Goal: Task Accomplishment & Management: Use online tool/utility

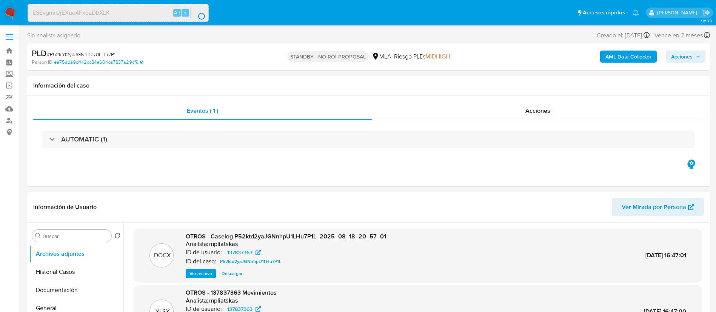
select select "10"
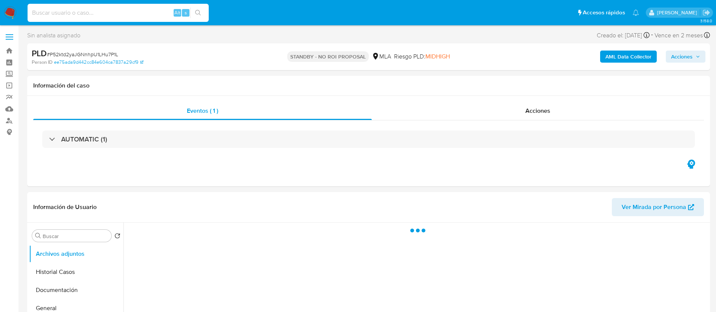
click at [118, 14] on input at bounding box center [118, 13] width 181 height 10
paste input "ESEvgmilJjEXue4FxoaDbXLK"
type input "ESEvgmilJjEXue4FxoaDbXLK"
click at [192, 8] on button "search-icon" at bounding box center [197, 13] width 15 height 11
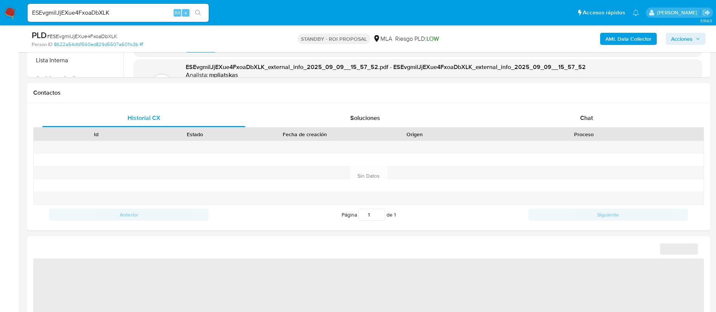
select select "10"
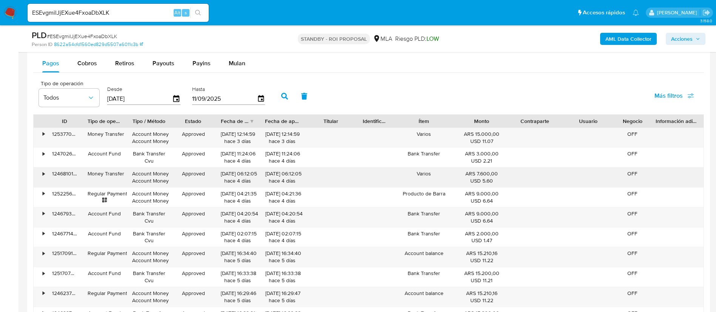
scroll to position [782, 0]
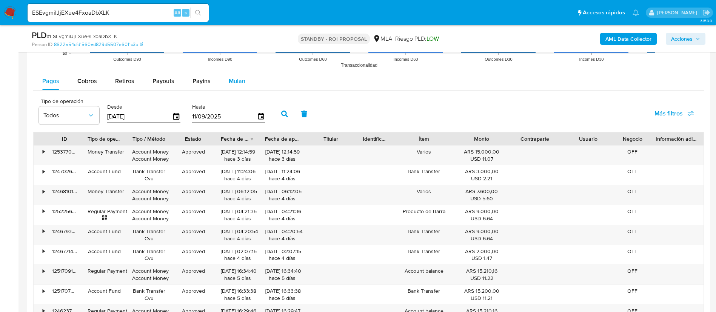
click at [245, 82] on button "Mulan" at bounding box center [237, 81] width 35 height 18
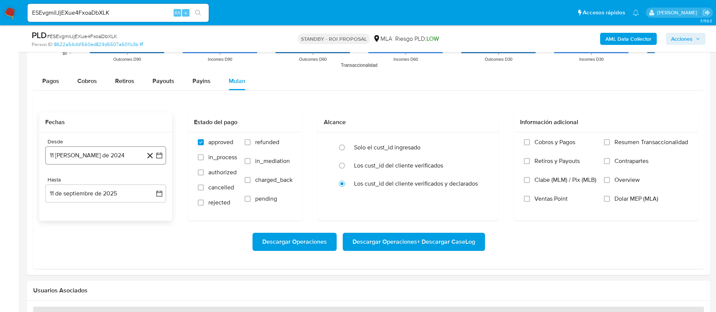
click at [162, 155] on icon "button" at bounding box center [159, 155] width 6 height 6
click at [122, 181] on icon "Seleccionar mes y año" at bounding box center [124, 183] width 6 height 6
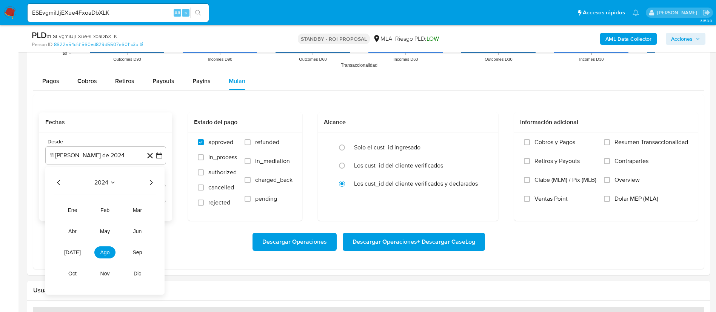
click at [152, 181] on icon "Año siguiente" at bounding box center [150, 182] width 9 height 9
click at [108, 208] on button "may" at bounding box center [104, 231] width 21 height 12
drag, startPoint x: 109, startPoint y: 207, endPoint x: 135, endPoint y: 197, distance: 27.5
click at [109, 208] on button "1" at bounding box center [106, 211] width 12 height 12
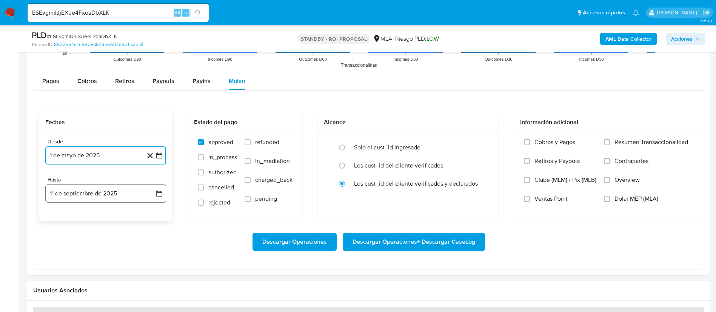
click at [160, 196] on icon "button" at bounding box center [159, 194] width 8 height 8
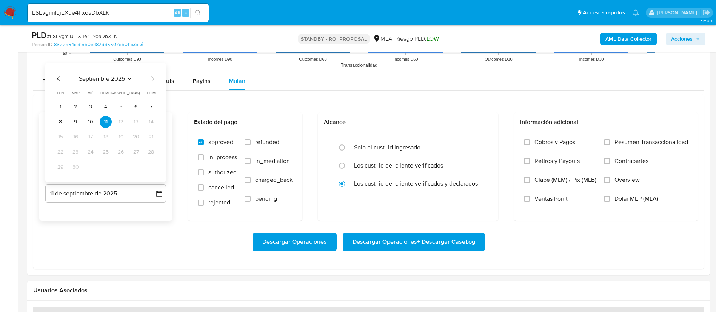
click at [57, 77] on icon "Mes anterior" at bounding box center [58, 78] width 9 height 9
click at [151, 167] on button "31" at bounding box center [151, 167] width 12 height 12
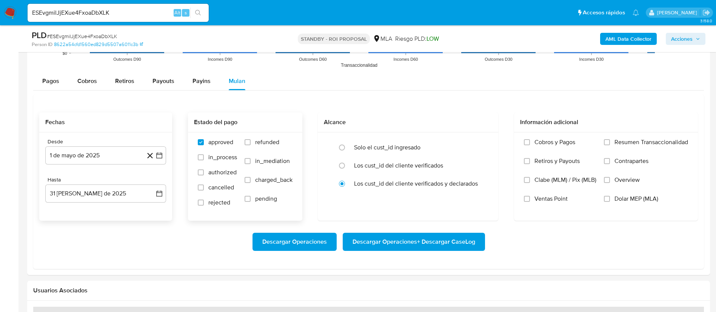
drag, startPoint x: 262, startPoint y: 138, endPoint x: 274, endPoint y: 141, distance: 12.1
click at [263, 138] on span "refunded" at bounding box center [267, 142] width 24 height 8
click at [251, 139] on input "refunded" at bounding box center [247, 142] width 6 height 6
checkbox input "true"
click at [483, 196] on span "Dolar MEP (MLA)" at bounding box center [636, 199] width 44 height 8
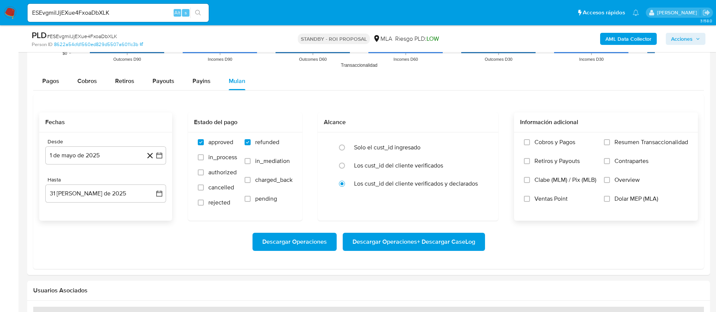
click at [483, 196] on input "Dolar MEP (MLA)" at bounding box center [607, 199] width 6 height 6
click at [434, 208] on span "Descargar Operaciones + Descargar CaseLog" at bounding box center [413, 242] width 123 height 17
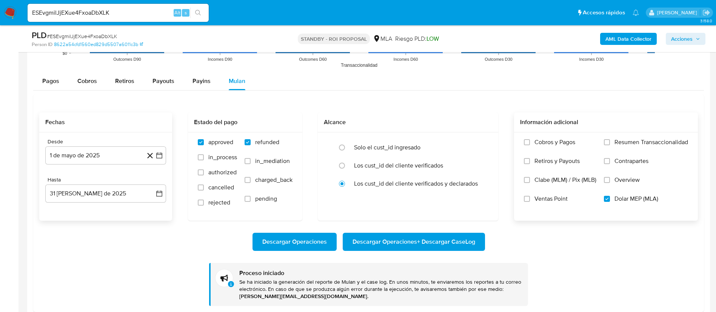
click at [164, 12] on input "ESEvgmilJjEXue4FxoaDbXLK" at bounding box center [118, 13] width 181 height 10
click at [163, 11] on input "ESEvgmilJjEXue4FxoaDbXLK" at bounding box center [118, 13] width 181 height 10
paste input "lSvV3qzsp9tJePTy0vUQdXsH"
click at [164, 9] on input "ESEvgmilJjEXue4FxoaDbXLKlSvV3qzsp9tJePTy0vUQdXsH" at bounding box center [118, 13] width 181 height 10
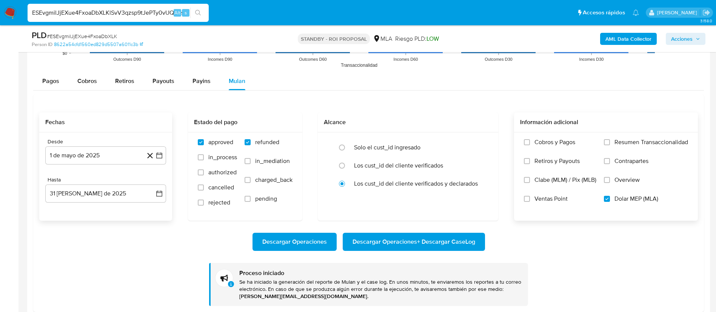
paste input
type input "lSvV3qzsp9tJePTy0vUQdXsH"
click at [194, 9] on button "search-icon" at bounding box center [197, 13] width 15 height 11
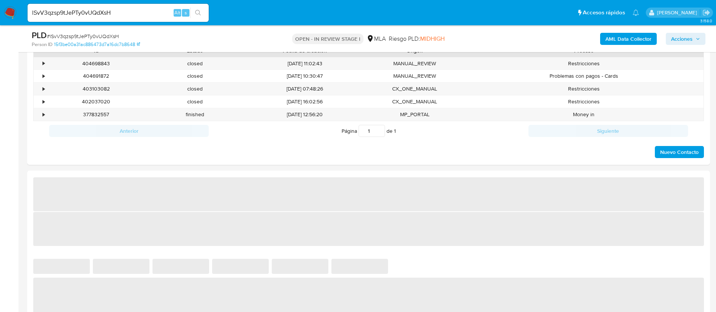
scroll to position [396, 0]
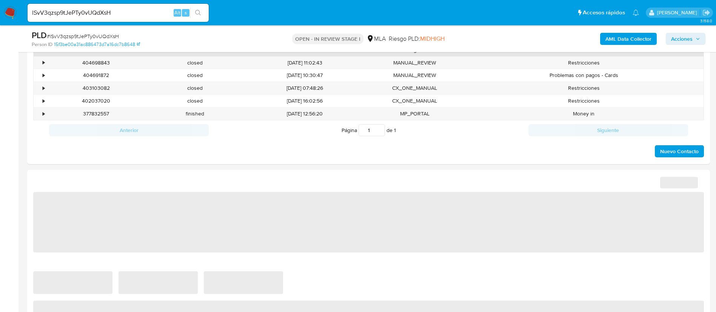
select select "10"
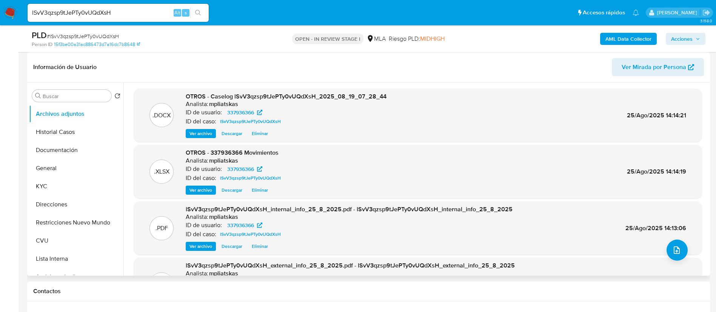
scroll to position [0, 0]
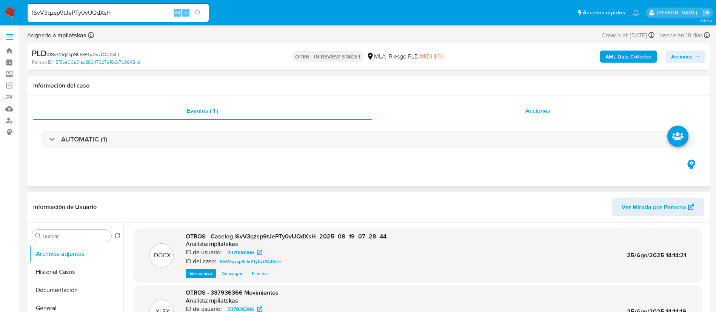
click at [483, 103] on div "Acciones" at bounding box center [538, 111] width 332 height 18
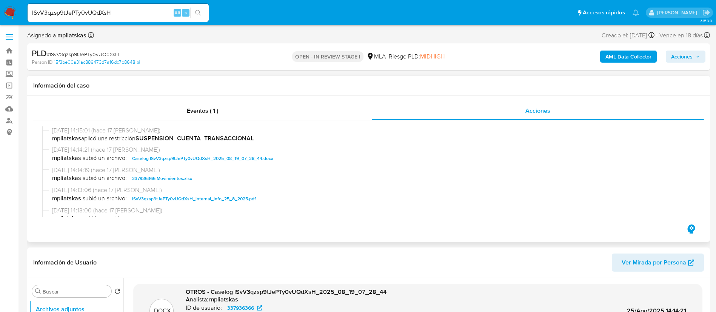
scroll to position [57, 0]
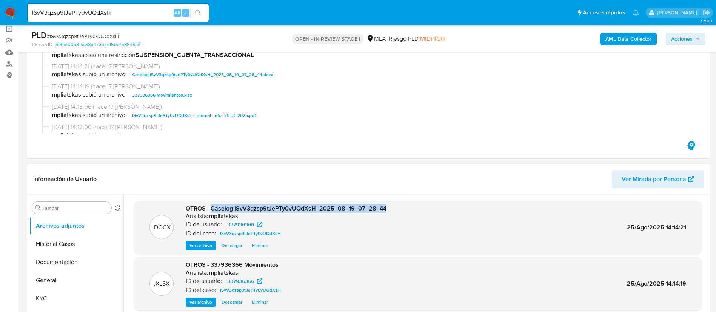
drag, startPoint x: 211, startPoint y: 209, endPoint x: 394, endPoint y: 209, distance: 182.6
click at [394, 208] on div ".DOCX OTROS - Caselog lSvV3qzsp9tJePTy0vUQdXsH_2025_08_19_07_28_44 Analista: mp…" at bounding box center [417, 228] width 561 height 46
copy span "Caselog lSvV3qzsp9tJePTy0vUQdXsH_2025_08_19_07_28_44"
click at [483, 38] on span "Acciones" at bounding box center [682, 39] width 22 height 12
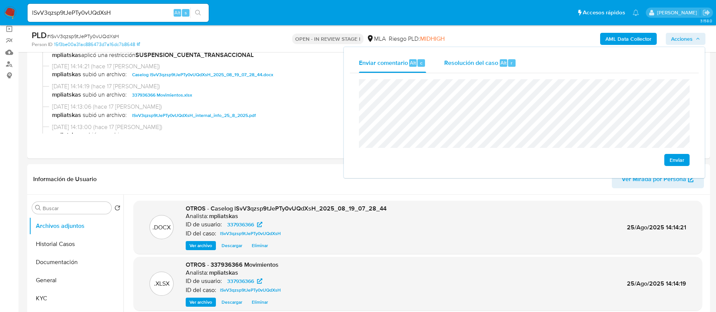
click at [483, 53] on div "Resolución del caso Alt r" at bounding box center [480, 63] width 72 height 20
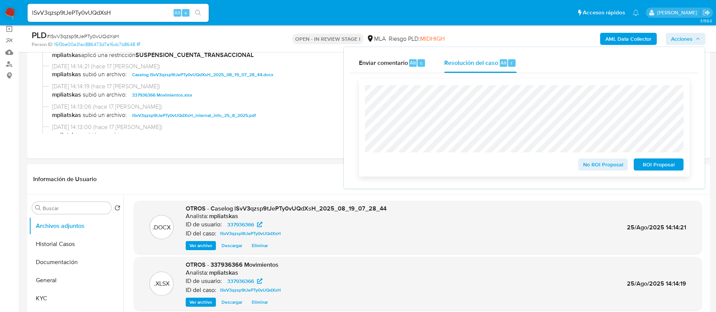
click at [483, 161] on span "ROI Proposal" at bounding box center [658, 164] width 39 height 11
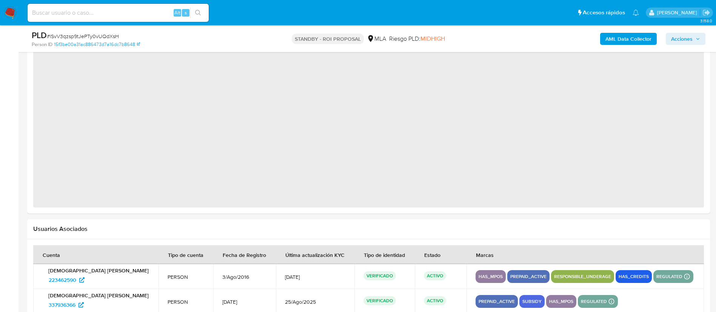
select select "10"
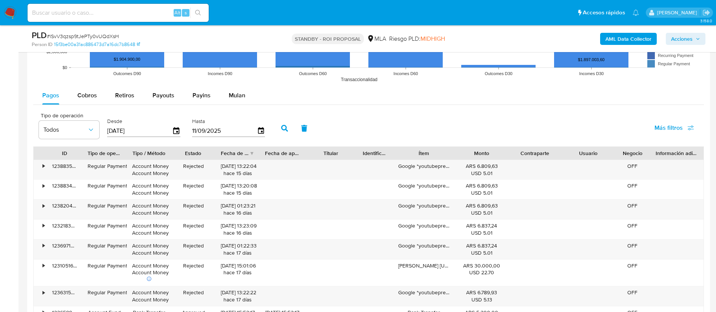
scroll to position [714, 0]
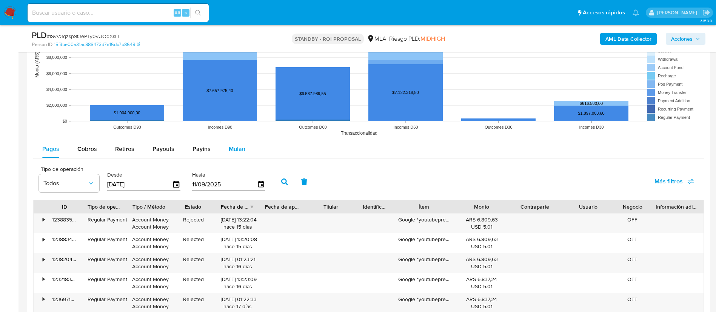
click at [237, 153] on div "Mulan" at bounding box center [237, 149] width 17 height 18
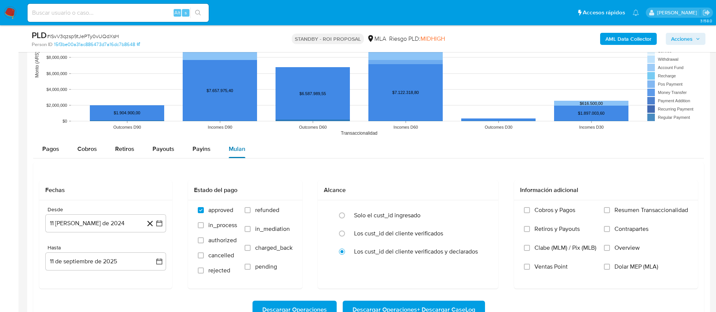
scroll to position [771, 0]
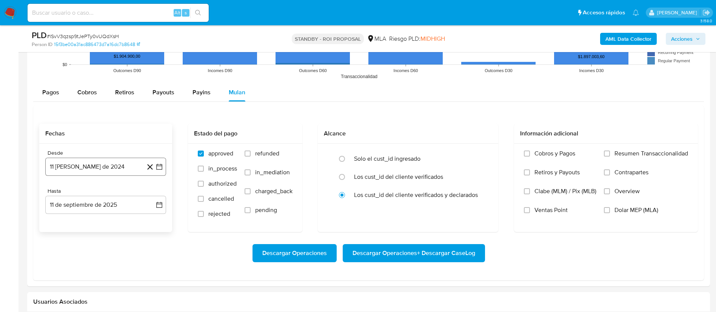
click at [160, 168] on icon "button" at bounding box center [159, 167] width 8 height 8
click at [123, 194] on icon "Seleccionar mes y año" at bounding box center [124, 194] width 6 height 6
click at [157, 194] on div "2024 2024 ene feb mar abr may jun [DATE] ago sep oct nov dic" at bounding box center [104, 242] width 119 height 128
click at [152, 196] on icon "Año siguiente" at bounding box center [150, 193] width 9 height 9
click at [109, 244] on span "may" at bounding box center [105, 243] width 10 height 6
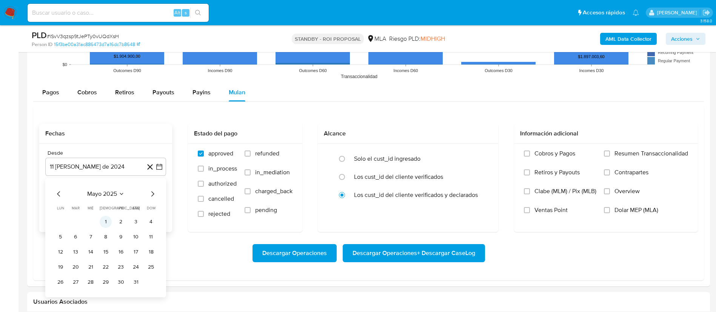
click at [107, 221] on button "1" at bounding box center [106, 222] width 12 height 12
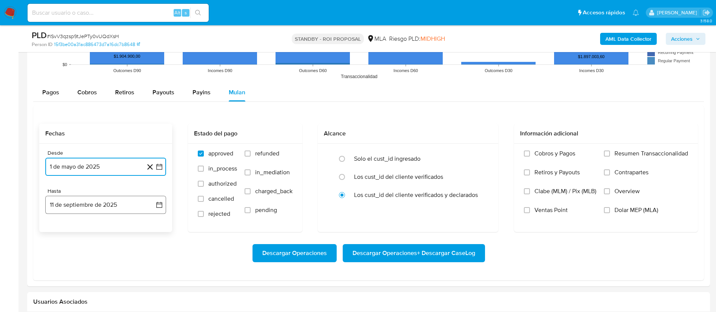
click at [157, 204] on icon "button" at bounding box center [159, 205] width 8 height 8
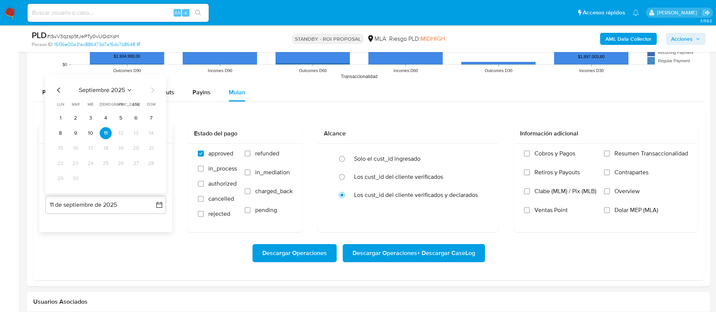
click at [57, 89] on icon "Mes anterior" at bounding box center [58, 90] width 9 height 9
click at [154, 179] on button "31" at bounding box center [151, 178] width 12 height 12
click at [256, 148] on div "approved in_process authorized cancelled rejected refunded in_mediation charged…" at bounding box center [245, 188] width 114 height 88
click at [276, 153] on span "refunded" at bounding box center [267, 154] width 24 height 8
click at [251, 153] on input "refunded" at bounding box center [247, 154] width 6 height 6
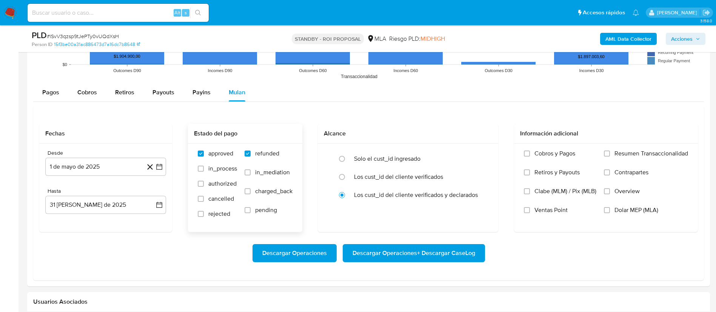
checkbox input "true"
click at [631, 211] on span "Dolar MEP (MLA)" at bounding box center [636, 210] width 44 height 8
click at [610, 211] on input "Dolar MEP (MLA)" at bounding box center [607, 210] width 6 height 6
click at [440, 254] on span "Descargar Operaciones + Descargar CaseLog" at bounding box center [413, 253] width 123 height 17
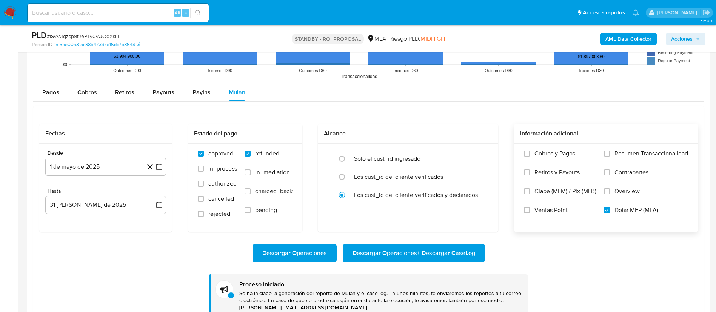
click at [101, 17] on input at bounding box center [118, 13] width 181 height 10
paste input "9RCHL70HMU9dOdJmTheYhW3p"
type input "9RCHL70HMU9dOdJmTheYhW3p"
click at [203, 15] on button "search-icon" at bounding box center [197, 13] width 15 height 11
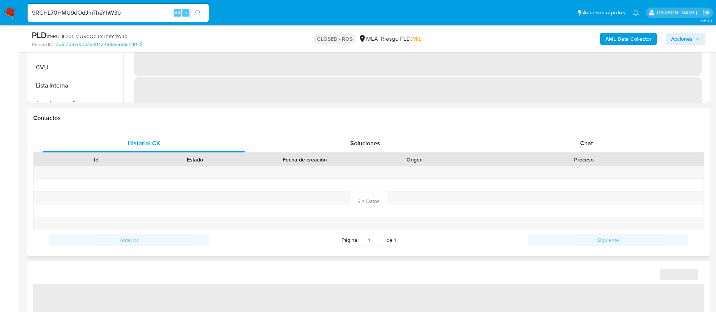
select select "10"
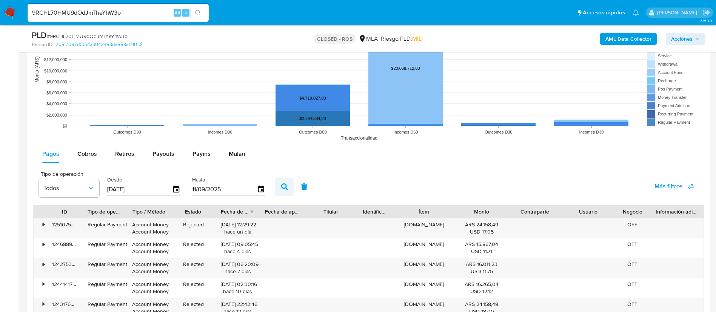
scroll to position [692, 0]
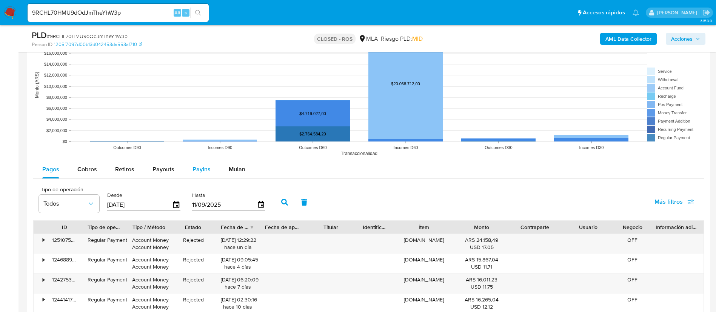
click at [207, 169] on span "Payins" at bounding box center [201, 169] width 18 height 9
select select "10"
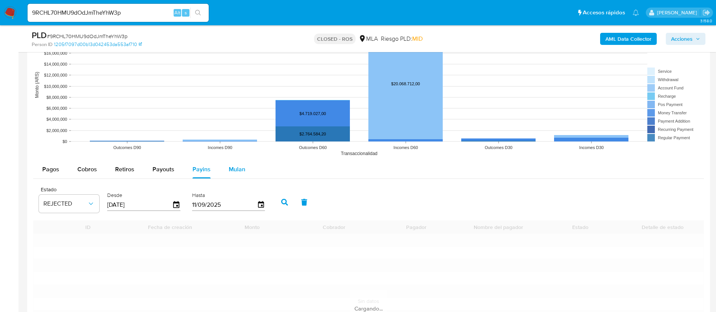
click at [241, 168] on span "Mulan" at bounding box center [237, 169] width 17 height 9
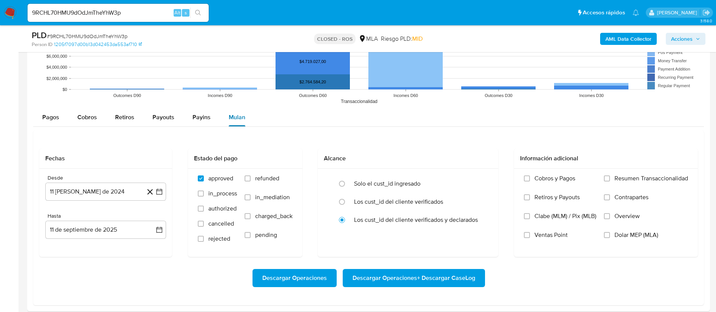
scroll to position [805, 0]
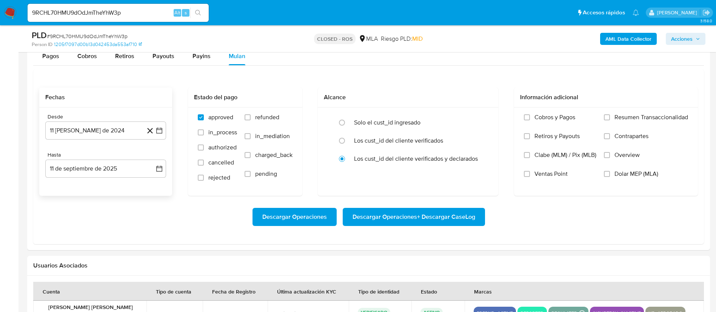
drag, startPoint x: 160, startPoint y: 129, endPoint x: 154, endPoint y: 140, distance: 12.4
click at [160, 130] on icon "button" at bounding box center [159, 131] width 8 height 8
click at [116, 155] on span "agosto 2024" at bounding box center [102, 158] width 34 height 8
click at [150, 158] on icon "Año siguiente" at bounding box center [150, 157] width 9 height 9
click at [108, 206] on span "may" at bounding box center [105, 206] width 10 height 6
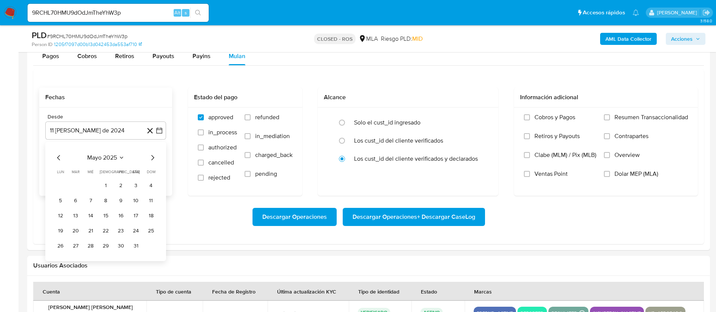
click at [106, 183] on button "1" at bounding box center [106, 186] width 12 height 12
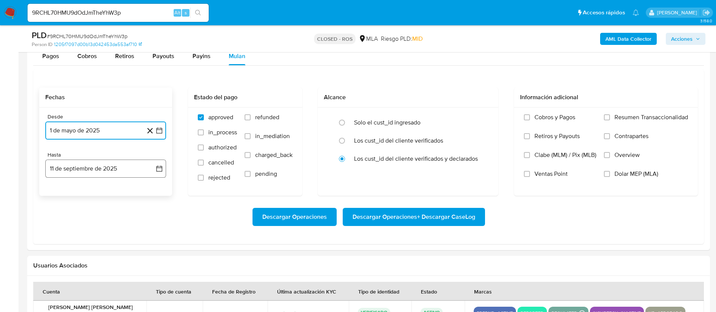
click at [161, 171] on icon "button" at bounding box center [159, 169] width 6 height 6
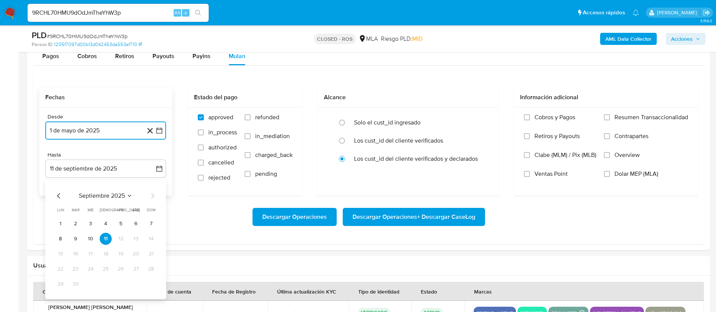
click at [55, 198] on icon "Mes anterior" at bounding box center [58, 195] width 9 height 9
click at [151, 278] on button "31" at bounding box center [151, 284] width 12 height 12
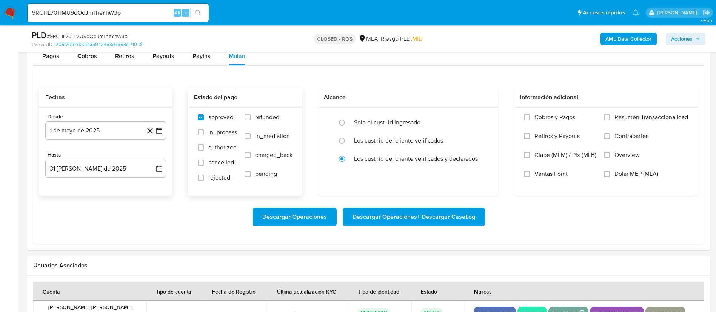
click at [268, 114] on span "refunded" at bounding box center [267, 118] width 24 height 8
click at [251, 114] on input "refunded" at bounding box center [247, 117] width 6 height 6
checkbox input "true"
click at [658, 167] on label "Overview" at bounding box center [646, 160] width 84 height 19
click at [610, 158] on input "Overview" at bounding box center [607, 155] width 6 height 6
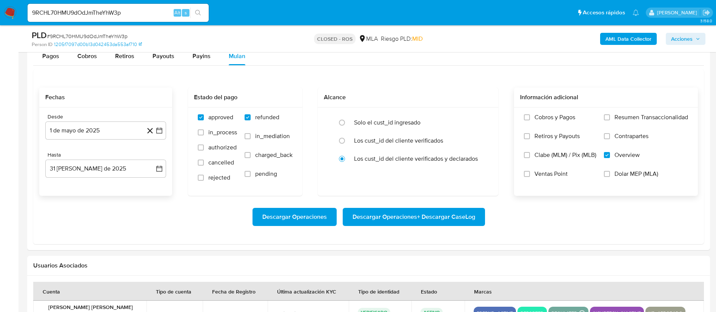
click at [649, 174] on span "Dolar MEP (MLA)" at bounding box center [636, 174] width 44 height 8
click at [610, 174] on input "Dolar MEP (MLA)" at bounding box center [607, 174] width 6 height 6
click at [627, 155] on span "Overview" at bounding box center [626, 155] width 25 height 8
click at [610, 155] on input "Overview" at bounding box center [607, 155] width 6 height 6
click at [380, 219] on span "Descargar Operaciones + Descargar CaseLog" at bounding box center [413, 217] width 123 height 17
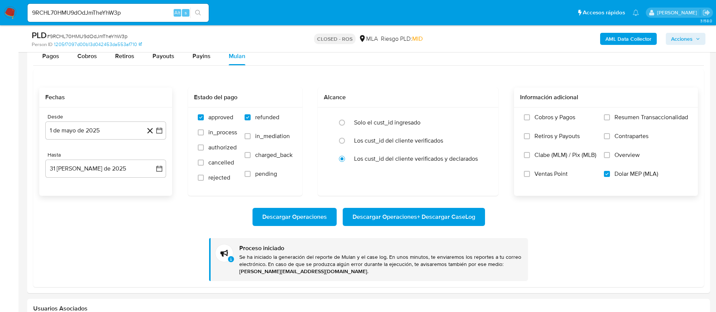
click at [177, 10] on span "Alt" at bounding box center [177, 12] width 6 height 7
click at [169, 10] on input "9RCHL70HMU9dOdJmTheYhW3p" at bounding box center [118, 13] width 181 height 10
click at [169, 9] on input "9RCHL70HMU9dOdJmTheYhW3p" at bounding box center [118, 13] width 181 height 10
paste input "1NISwHAf9qCJs6CwQ4Q8lqf"
type input "91NISwHAf9qCJs6CwQ4Q8lqf"
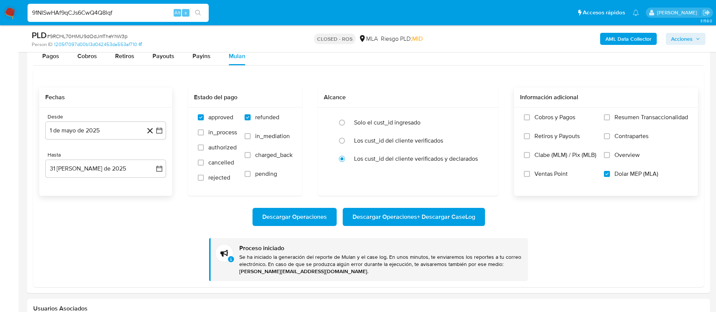
click at [195, 10] on button "search-icon" at bounding box center [197, 13] width 15 height 11
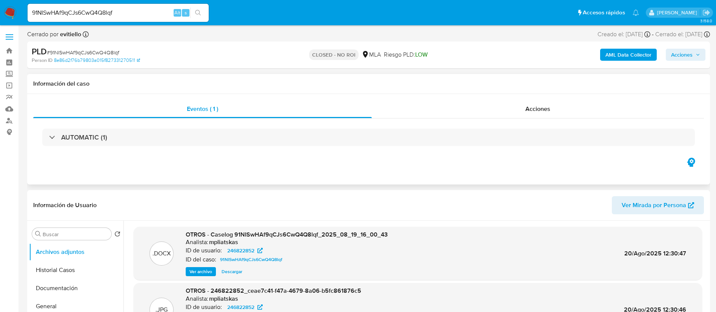
select select "10"
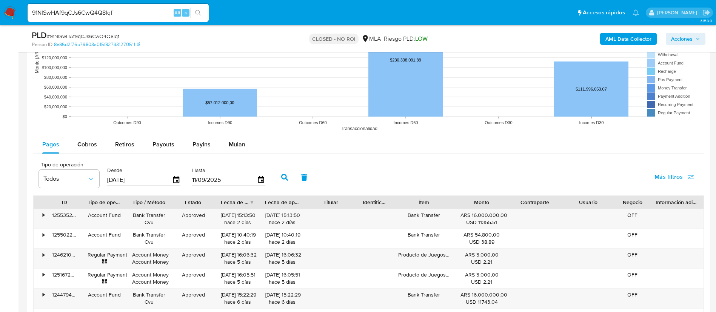
scroll to position [792, 0]
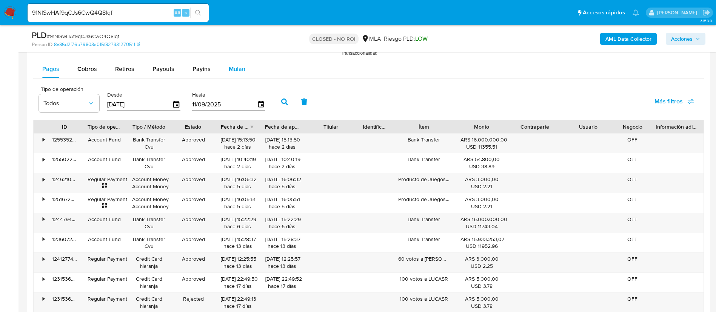
click at [241, 71] on span "Mulan" at bounding box center [237, 69] width 17 height 9
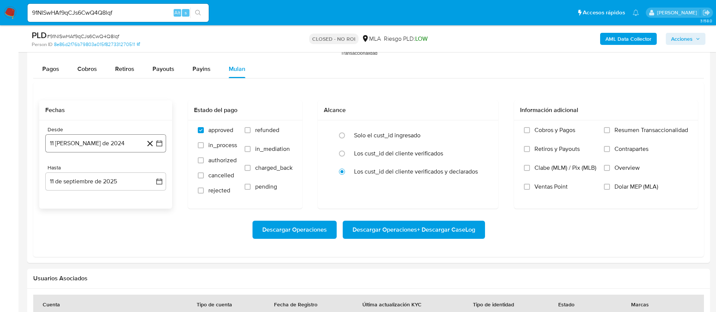
click at [159, 141] on icon "button" at bounding box center [159, 144] width 8 height 8
click at [131, 170] on div "agosto 2024" at bounding box center [105, 170] width 103 height 9
click at [122, 172] on icon "Seleccionar mes y año" at bounding box center [124, 171] width 6 height 6
click at [146, 171] on div "2024" at bounding box center [104, 170] width 101 height 9
click at [151, 173] on icon "Año siguiente" at bounding box center [150, 170] width 9 height 9
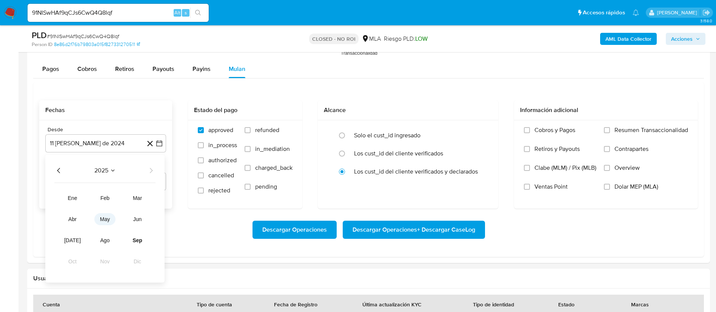
click at [107, 223] on button "may" at bounding box center [104, 219] width 21 height 12
click at [110, 199] on button "1" at bounding box center [106, 198] width 12 height 12
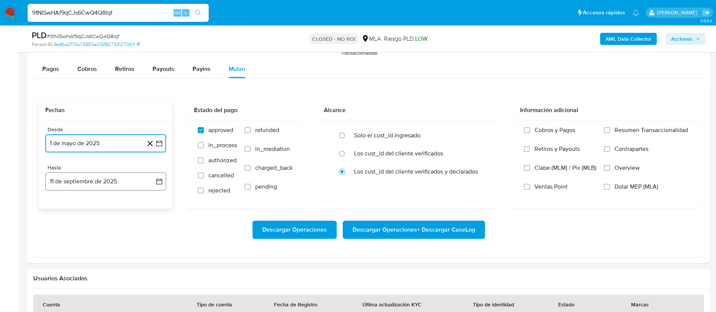
click at [161, 180] on icon "button" at bounding box center [159, 182] width 8 height 8
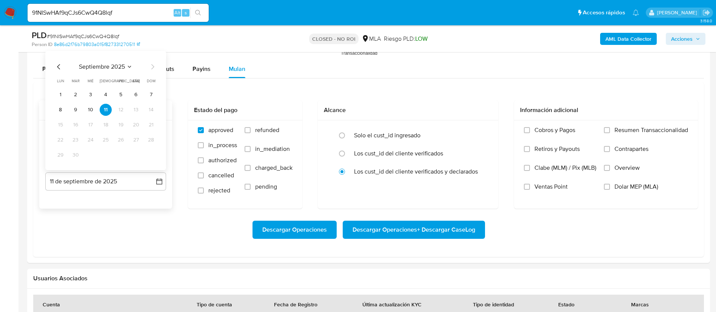
click at [56, 67] on icon "Mes anterior" at bounding box center [58, 66] width 9 height 9
click at [154, 157] on button "31" at bounding box center [151, 155] width 12 height 12
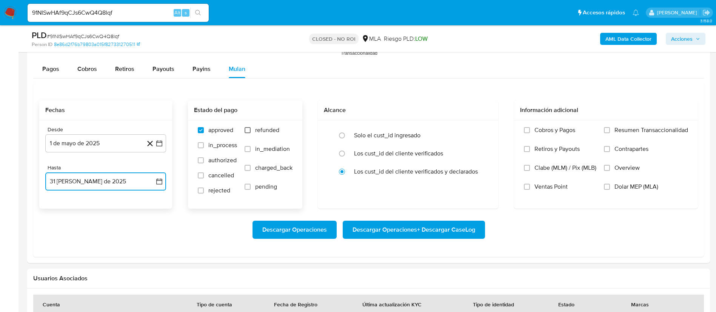
click at [246, 129] on input "refunded" at bounding box center [247, 130] width 6 height 6
checkbox input "true"
click at [607, 186] on input "Dolar MEP (MLA)" at bounding box center [607, 187] width 6 height 6
click at [464, 227] on span "Descargar Operaciones + Descargar CaseLog" at bounding box center [413, 229] width 123 height 17
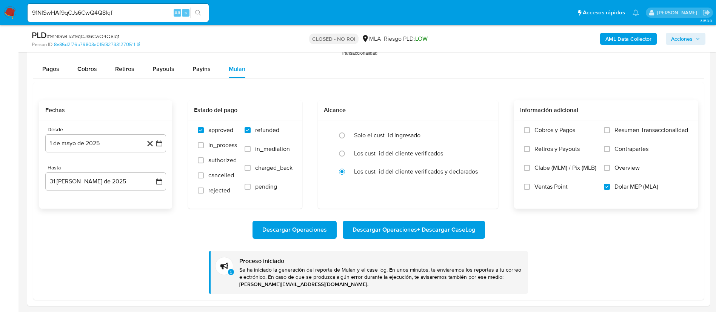
click at [134, 14] on input "91NISwHAf9qCJs6CwQ4Q8lqf" at bounding box center [118, 13] width 181 height 10
paste input "c2CKGvazO32Ei7HpWVcUIsnn"
type input "c2CKGvazO32Ei7HpWVcUIsnn"
click at [203, 12] on button "search-icon" at bounding box center [197, 13] width 15 height 11
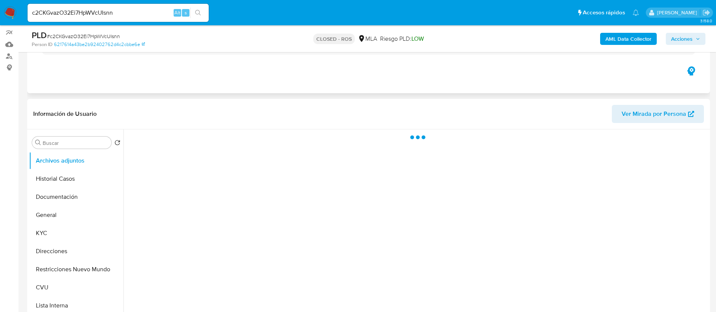
scroll to position [113, 0]
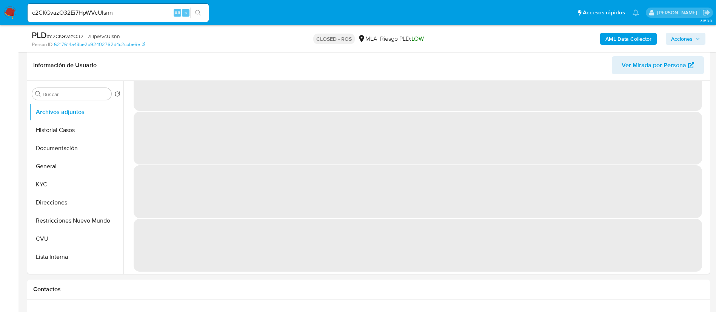
select select "10"
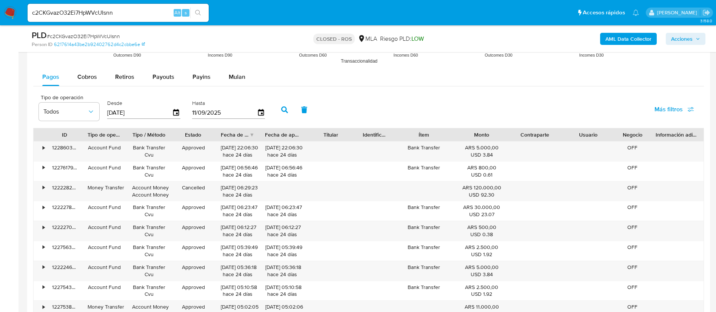
scroll to position [736, 0]
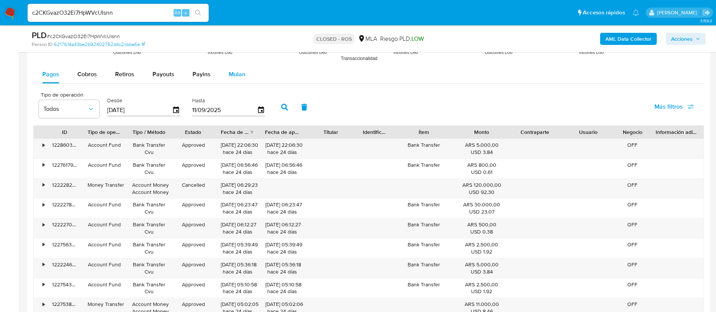
click at [241, 71] on span "Mulan" at bounding box center [237, 74] width 17 height 9
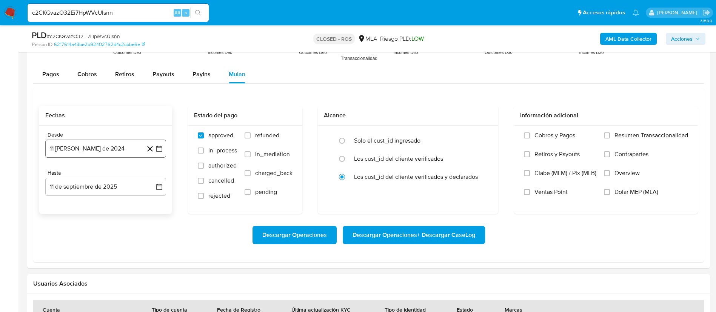
click at [157, 151] on icon "button" at bounding box center [159, 149] width 8 height 8
click at [103, 176] on span "agosto 2024" at bounding box center [102, 176] width 34 height 8
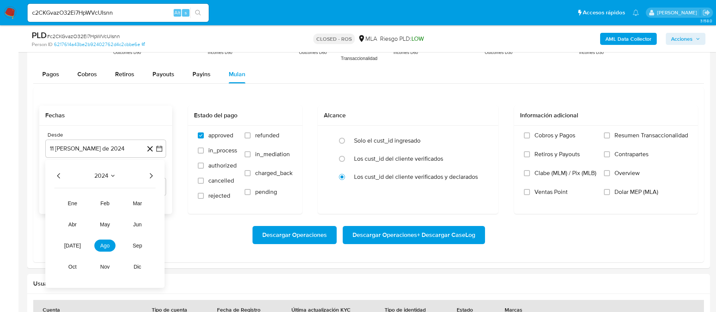
click at [153, 179] on icon "Año siguiente" at bounding box center [150, 175] width 9 height 9
click at [110, 229] on button "may" at bounding box center [104, 224] width 21 height 12
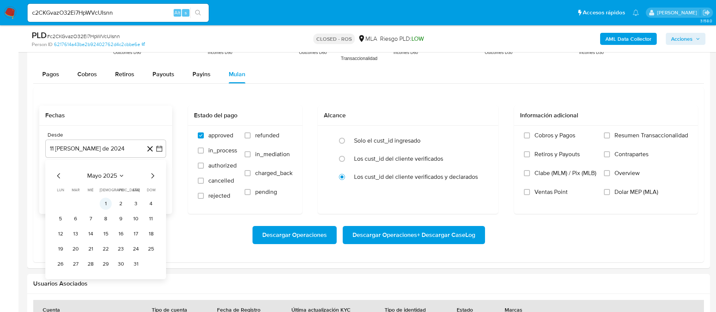
click at [109, 207] on button "1" at bounding box center [106, 204] width 12 height 12
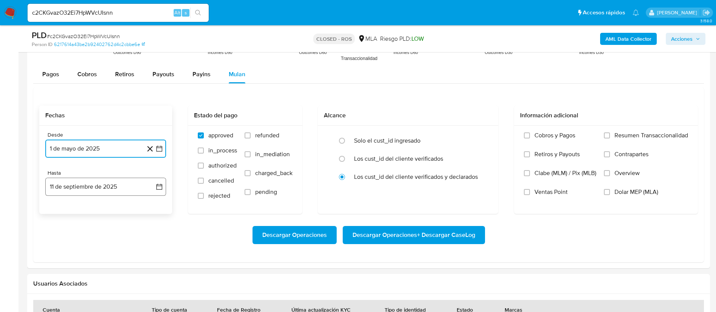
click at [162, 188] on icon "button" at bounding box center [159, 187] width 8 height 8
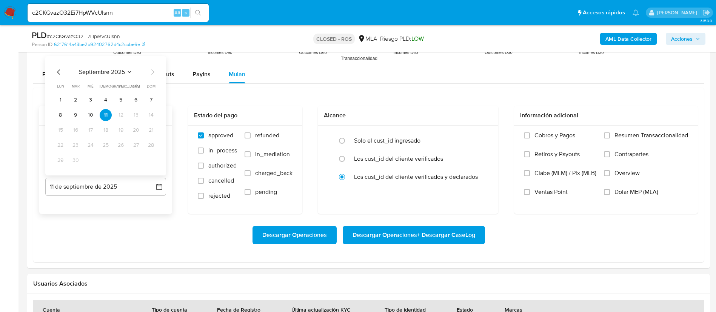
click at [61, 72] on icon "Mes anterior" at bounding box center [58, 72] width 9 height 9
click at [151, 162] on button "31" at bounding box center [151, 160] width 12 height 12
click at [260, 132] on span "refunded" at bounding box center [267, 136] width 24 height 8
click at [251, 132] on input "refunded" at bounding box center [247, 135] width 6 height 6
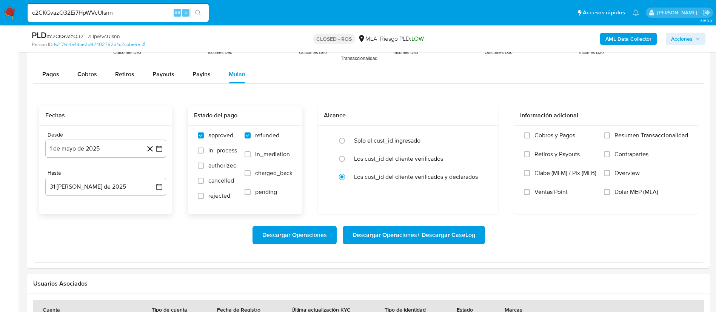
checkbox input "true"
click at [646, 195] on span "Dolar MEP (MLA)" at bounding box center [636, 192] width 44 height 8
click at [610, 195] on input "Dolar MEP (MLA)" at bounding box center [607, 192] width 6 height 6
click at [418, 237] on span "Descargar Operaciones + Descargar CaseLog" at bounding box center [413, 235] width 123 height 17
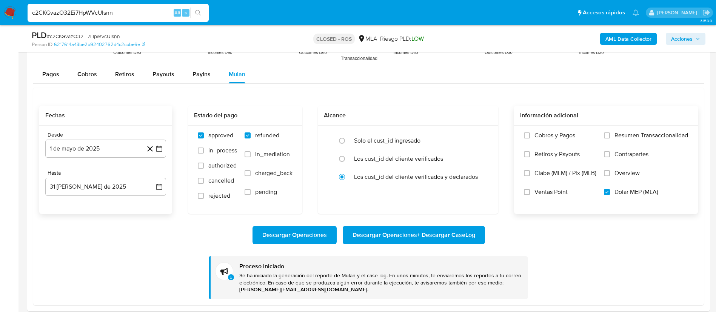
click at [168, 8] on input "c2CKGvazO32Ei7HpWVcUIsnn" at bounding box center [118, 13] width 181 height 10
paste input "20168630485"
click at [194, 9] on button "search-icon" at bounding box center [197, 13] width 15 height 11
click at [150, 12] on input "20168630485" at bounding box center [118, 13] width 181 height 10
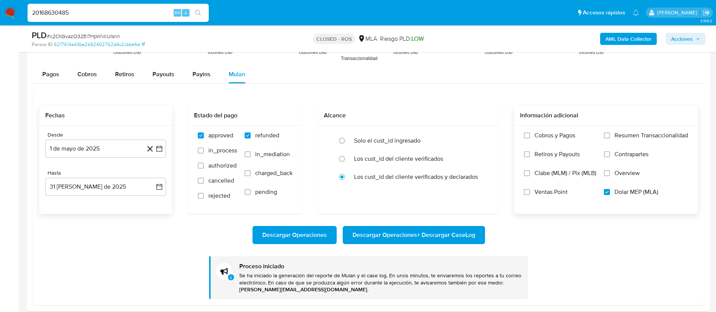
click at [150, 12] on input "20168630485" at bounding box center [118, 13] width 181 height 10
paste input "OEjQyeOLvuZyeILCehibK7hx"
type input "OEjQyeOLvuZyeILCehibK7hx"
click at [194, 14] on button "search-icon" at bounding box center [197, 13] width 15 height 11
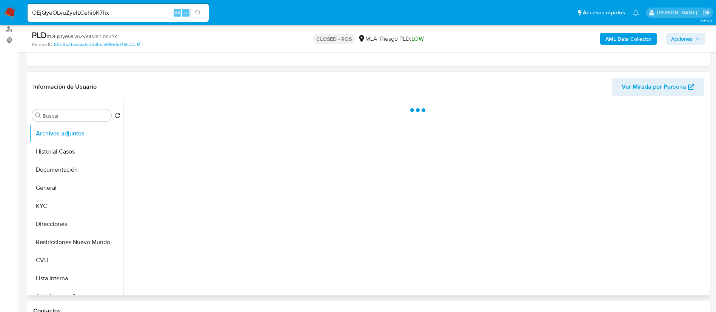
scroll to position [226, 0]
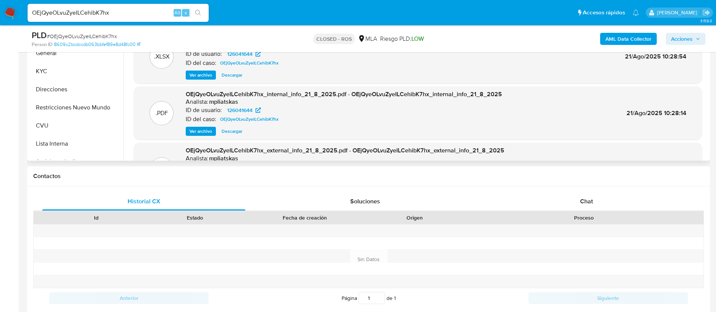
select select "10"
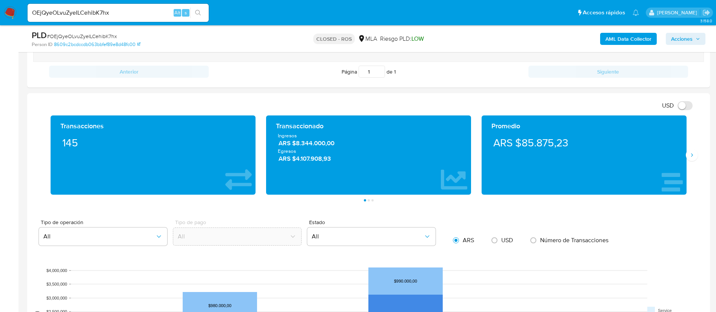
scroll to position [736, 0]
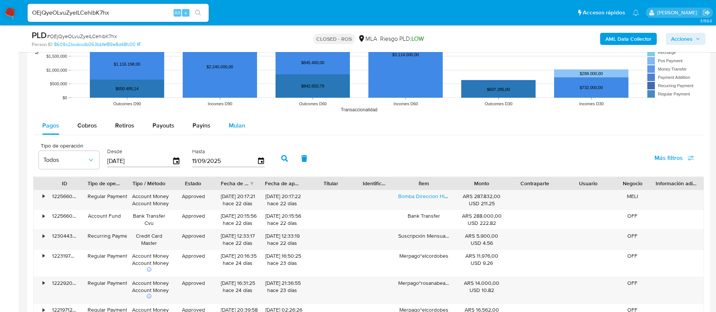
click at [243, 134] on div "Mulan" at bounding box center [237, 126] width 17 height 18
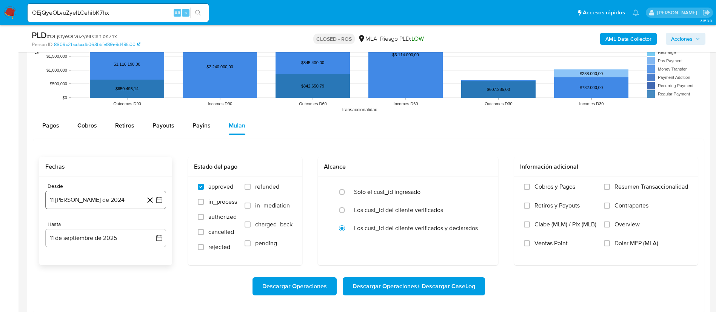
click at [158, 199] on icon "button" at bounding box center [159, 200] width 6 height 6
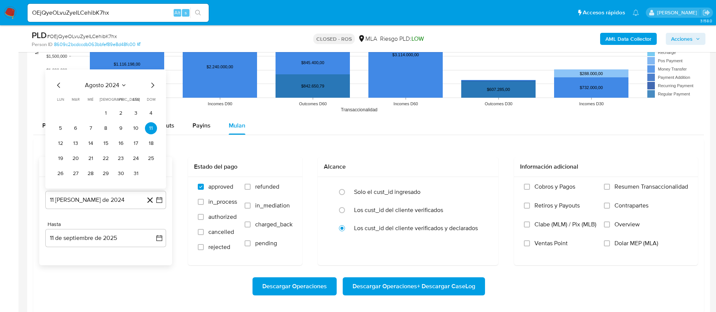
click at [120, 88] on button "agosto 2024" at bounding box center [106, 85] width 42 height 8
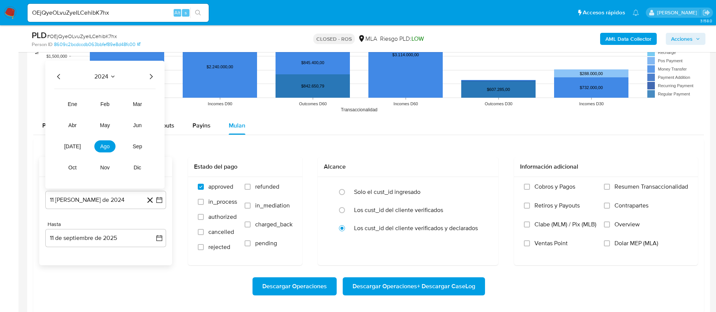
click at [149, 74] on icon "Año siguiente" at bounding box center [150, 76] width 9 height 9
click at [101, 125] on span "may" at bounding box center [105, 125] width 10 height 6
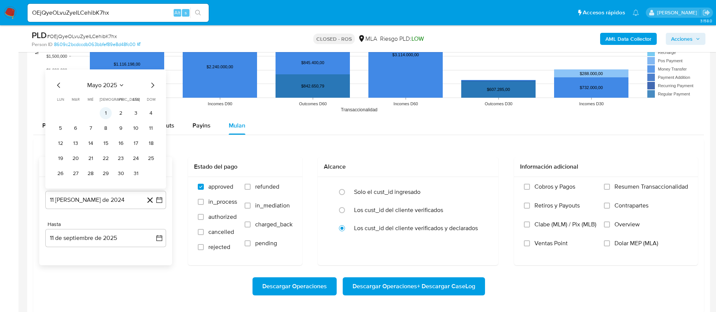
click at [108, 108] on button "1" at bounding box center [106, 113] width 12 height 12
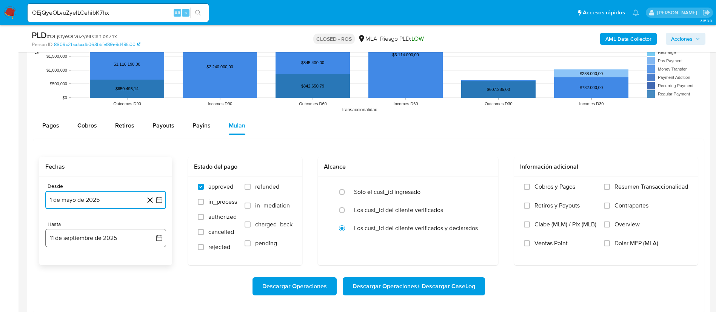
click at [163, 236] on button "11 de septiembre de 2025" at bounding box center [105, 238] width 121 height 18
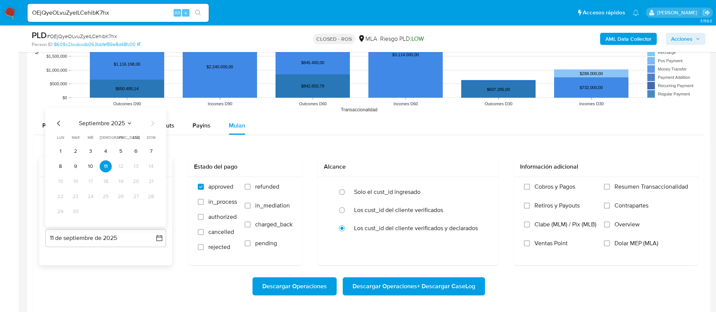
click at [57, 124] on icon "Mes anterior" at bounding box center [58, 123] width 9 height 9
click at [151, 213] on button "31" at bounding box center [151, 212] width 12 height 12
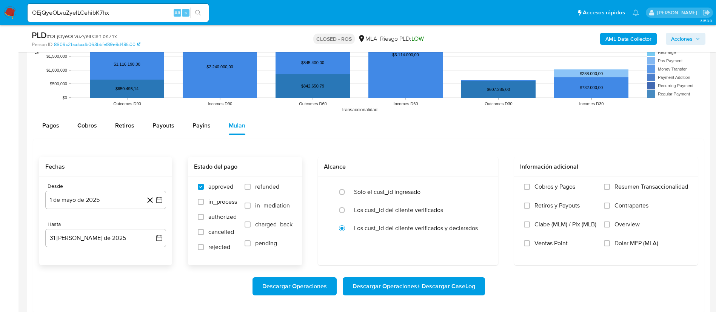
click at [261, 186] on span "refunded" at bounding box center [267, 187] width 24 height 8
drag, startPoint x: 269, startPoint y: 181, endPoint x: 390, endPoint y: 209, distance: 124.3
click at [270, 181] on div "approved in_process authorized cancelled rejected refunded in_mediation charged…" at bounding box center [245, 221] width 114 height 88
click at [264, 188] on span "refunded" at bounding box center [267, 187] width 24 height 8
click at [251, 188] on input "refunded" at bounding box center [247, 187] width 6 height 6
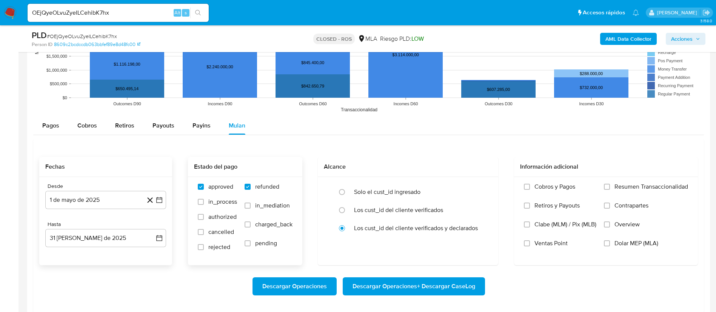
checkbox input "true"
click at [627, 240] on span "Dolar MEP (MLA)" at bounding box center [636, 244] width 44 height 8
click at [610, 240] on input "Dolar MEP (MLA)" at bounding box center [607, 243] width 6 height 6
click at [429, 280] on span "Descargar Operaciones + Descargar CaseLog" at bounding box center [413, 286] width 123 height 17
click at [149, 11] on input "OEjQyeOLvuZyeILCehibK7hx" at bounding box center [118, 13] width 181 height 10
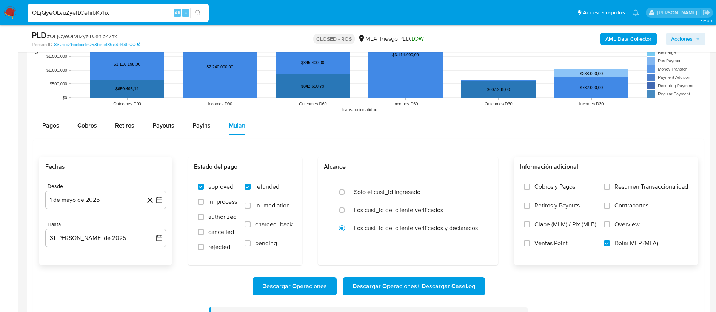
paste input "8C0iayEfmeoqCXZi1G0LDF7L"
click at [149, 11] on input "OEjQyeOLvuZyeILCehibK7hx" at bounding box center [118, 13] width 181 height 10
type input "8C0iayEfmeoqCXZi1G0LDF7L"
click at [199, 10] on icon "search-icon" at bounding box center [198, 13] width 6 height 6
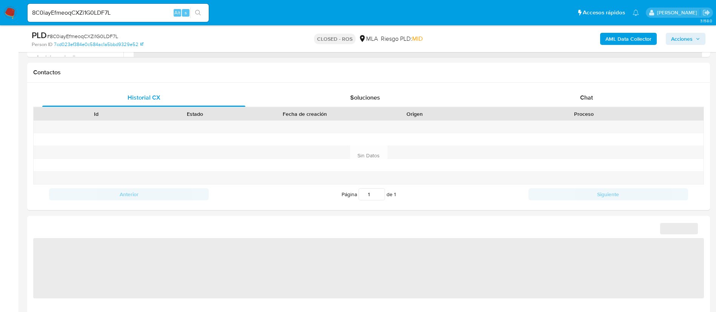
select select "10"
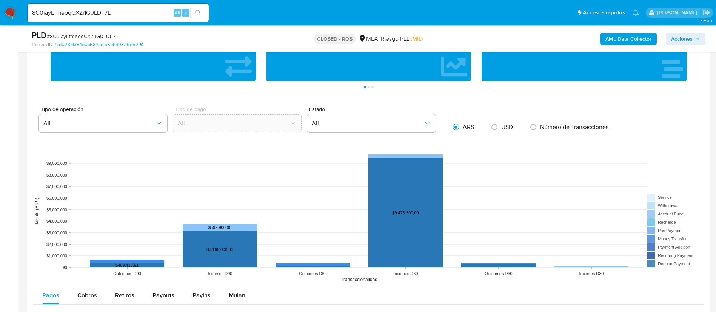
scroll to position [679, 0]
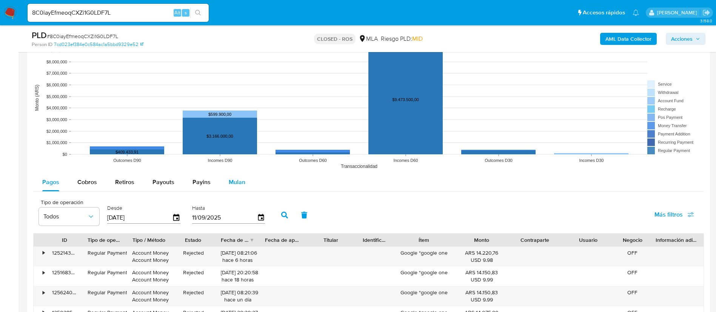
click at [221, 185] on button "Mulan" at bounding box center [237, 182] width 35 height 18
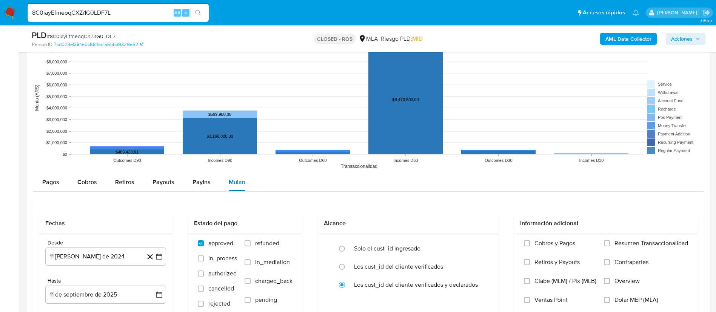
scroll to position [792, 0]
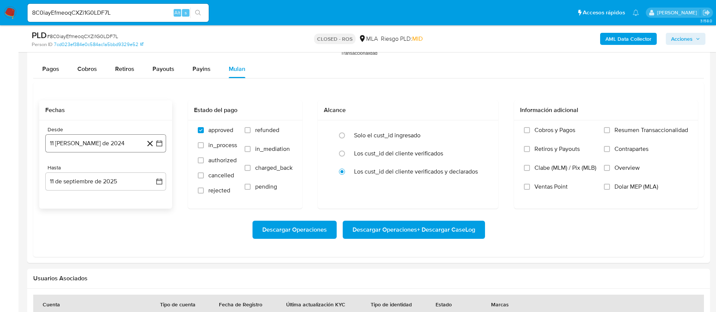
click at [162, 138] on button "11 [PERSON_NAME] de 2024" at bounding box center [105, 143] width 121 height 18
click at [110, 169] on span "agosto 2024" at bounding box center [102, 171] width 34 height 8
click at [148, 168] on div "2024" at bounding box center [104, 170] width 101 height 9
click at [151, 168] on icon "Año siguiente" at bounding box center [150, 170] width 9 height 9
click at [110, 225] on tr "ene feb mar abr may jun [DATE] ago sep oct nov dic" at bounding box center [105, 229] width 86 height 75
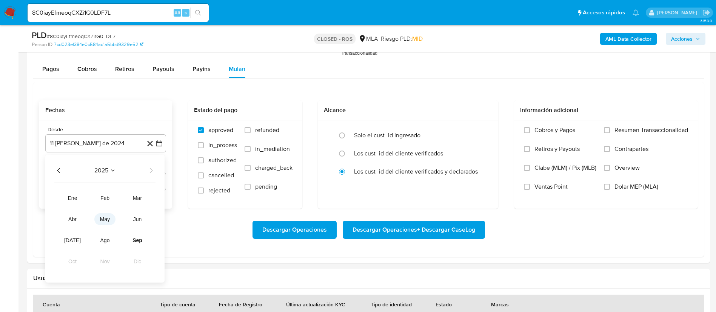
click at [108, 223] on button "may" at bounding box center [104, 219] width 21 height 12
click at [105, 195] on button "1" at bounding box center [106, 198] width 12 height 12
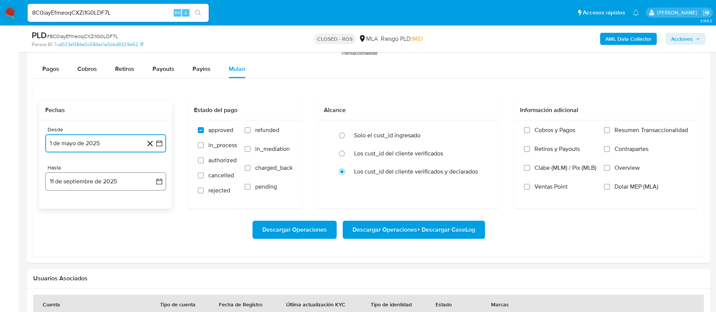
click at [160, 183] on icon "button" at bounding box center [159, 182] width 8 height 8
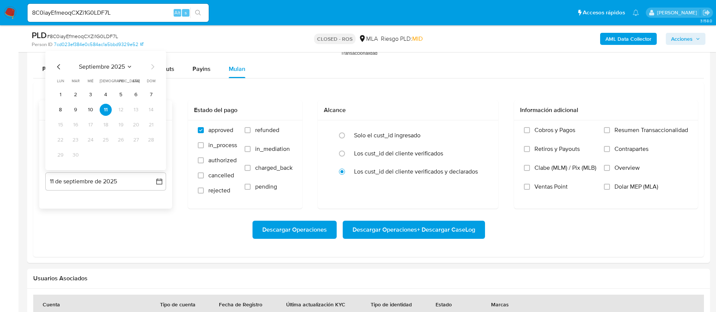
click at [59, 68] on icon "Mes anterior" at bounding box center [58, 66] width 9 height 9
click at [152, 154] on button "31" at bounding box center [151, 155] width 12 height 12
click at [278, 130] on span "refunded" at bounding box center [267, 130] width 24 height 8
click at [251, 130] on input "refunded" at bounding box center [247, 130] width 6 height 6
checkbox input "true"
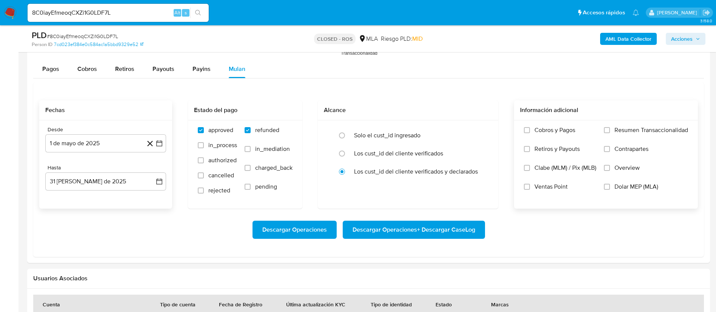
click at [615, 186] on span "Dolar MEP (MLA)" at bounding box center [636, 187] width 44 height 8
click at [610, 186] on input "Dolar MEP (MLA)" at bounding box center [607, 187] width 6 height 6
click at [467, 225] on span "Descargar Operaciones + Descargar CaseLog" at bounding box center [413, 229] width 123 height 17
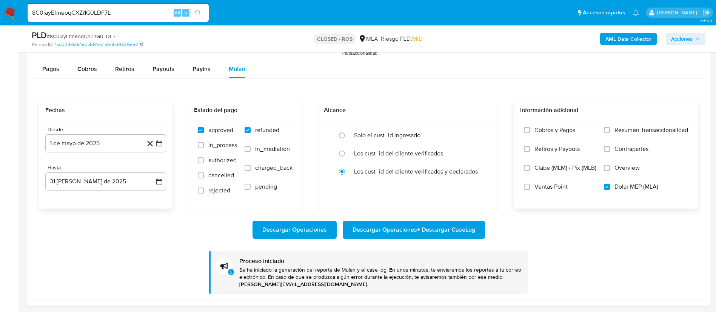
click at [120, 13] on input "8C0iayEfmeoqCXZi1G0LDF7L" at bounding box center [118, 13] width 181 height 10
paste input "Re0qBQRu3LgWxhdAcosLV6gh"
type input "Re0qBQRu3LgWxhdAcosLV6gh"
click at [194, 9] on button "search-icon" at bounding box center [197, 13] width 15 height 11
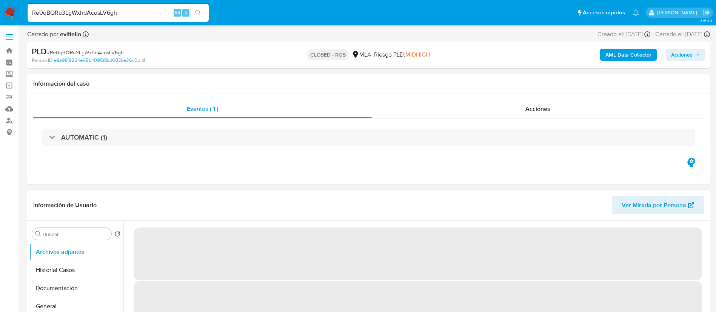
select select "10"
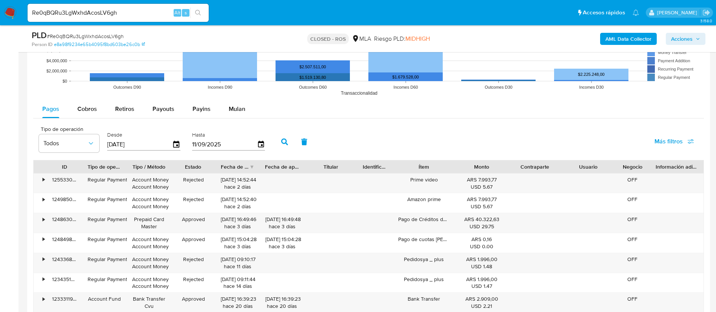
scroll to position [792, 0]
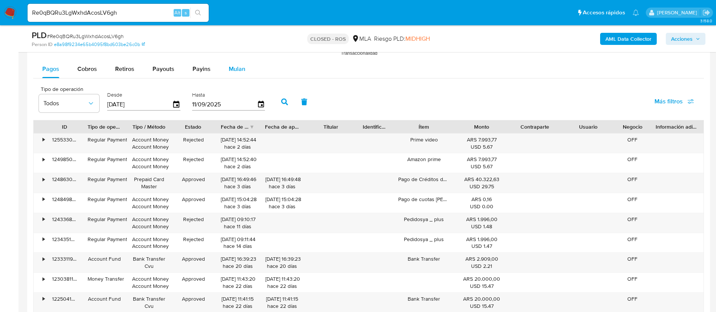
click at [235, 74] on div "Mulan" at bounding box center [237, 69] width 17 height 18
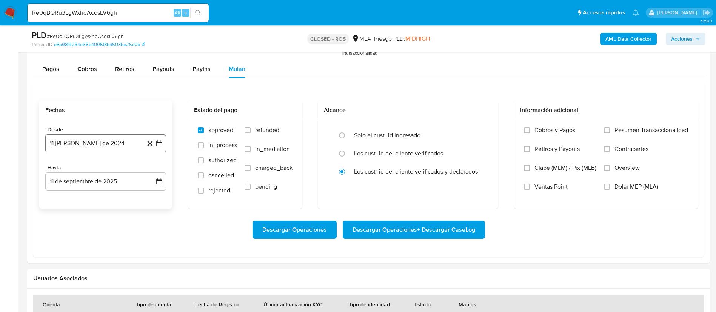
click at [159, 143] on icon "button" at bounding box center [159, 144] width 8 height 8
click at [118, 168] on span "agosto 2024" at bounding box center [102, 171] width 34 height 8
click at [150, 171] on icon "Año siguiente" at bounding box center [150, 170] width 9 height 9
click at [101, 217] on span "may" at bounding box center [105, 219] width 10 height 6
click at [106, 192] on button "1" at bounding box center [106, 198] width 12 height 12
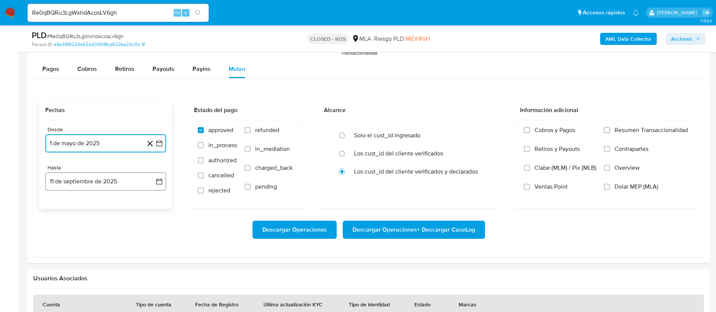
click at [155, 185] on button "11 de septiembre de 2025" at bounding box center [105, 181] width 121 height 18
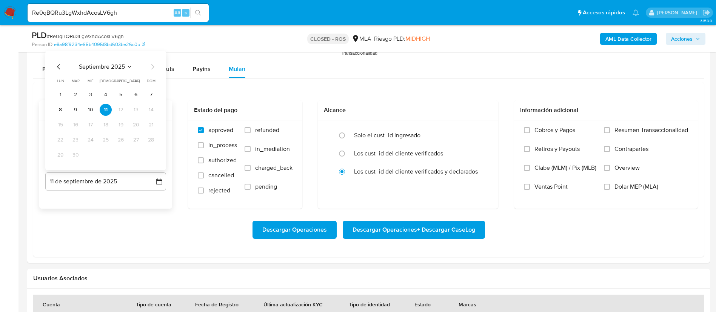
click at [55, 64] on icon "Mes anterior" at bounding box center [58, 66] width 9 height 9
click at [154, 154] on button "31" at bounding box center [151, 155] width 12 height 12
drag, startPoint x: 263, startPoint y: 128, endPoint x: 268, endPoint y: 130, distance: 5.4
click at [263, 128] on span "refunded" at bounding box center [267, 130] width 24 height 8
click at [251, 128] on input "refunded" at bounding box center [247, 130] width 6 height 6
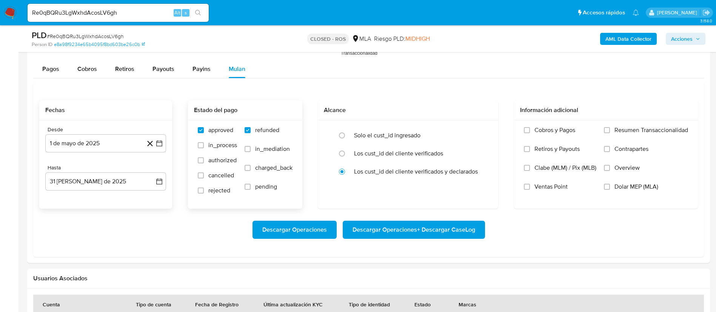
checkbox input "true"
click at [644, 185] on span "Dolar MEP (MLA)" at bounding box center [636, 187] width 44 height 8
click at [610, 185] on input "Dolar MEP (MLA)" at bounding box center [607, 187] width 6 height 6
click at [378, 226] on span "Descargar Operaciones + Descargar CaseLog" at bounding box center [413, 229] width 123 height 17
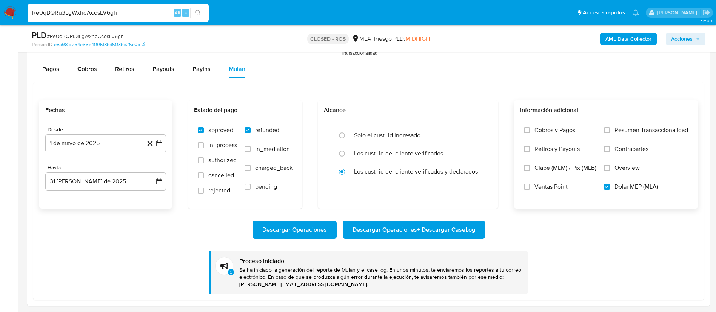
click at [135, 8] on input "Re0qBQRu3LgWxhdAcosLV6gh" at bounding box center [118, 13] width 181 height 10
paste input "qzsBGJUEQnThZkPavJ2u7Xqx"
type input "qzsBGJUEQnThZkPavJ2u7Xqx"
click at [194, 15] on button "search-icon" at bounding box center [197, 13] width 15 height 11
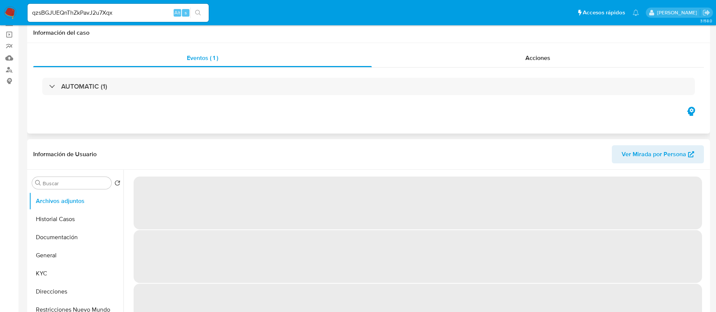
select select "10"
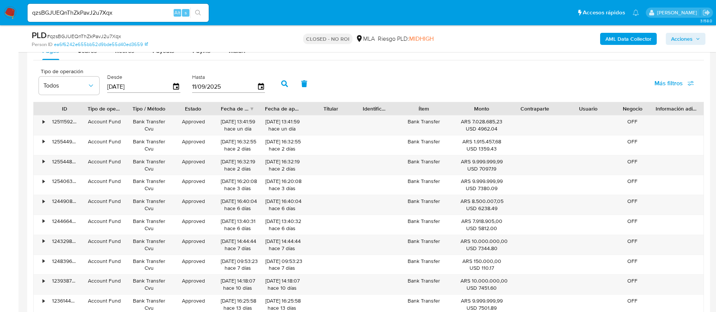
scroll to position [736, 0]
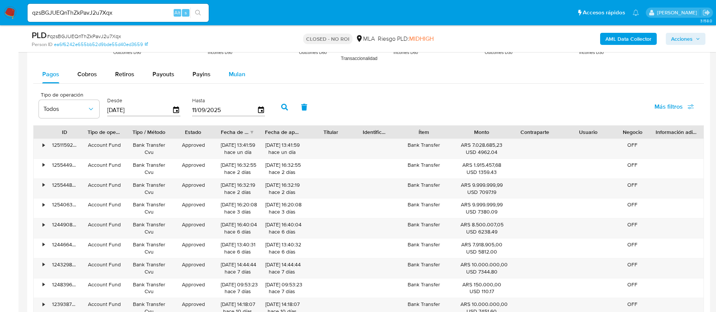
click at [235, 76] on span "Mulan" at bounding box center [237, 74] width 17 height 9
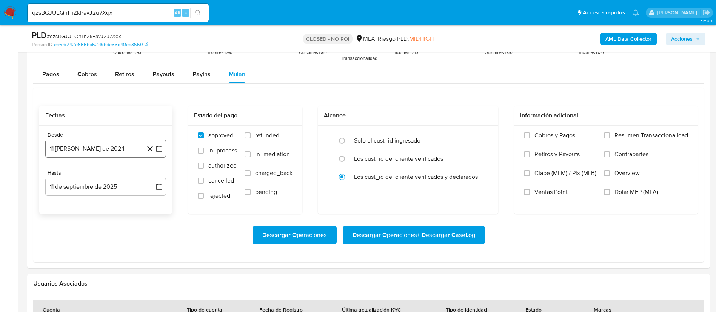
click at [161, 145] on icon "button" at bounding box center [159, 149] width 8 height 8
click at [115, 169] on div "agosto 2024 agosto 2024 lun lunes mar martes mié miércoles jue jueves vie viern…" at bounding box center [105, 219] width 121 height 119
click at [116, 172] on span "agosto 2024" at bounding box center [102, 176] width 34 height 8
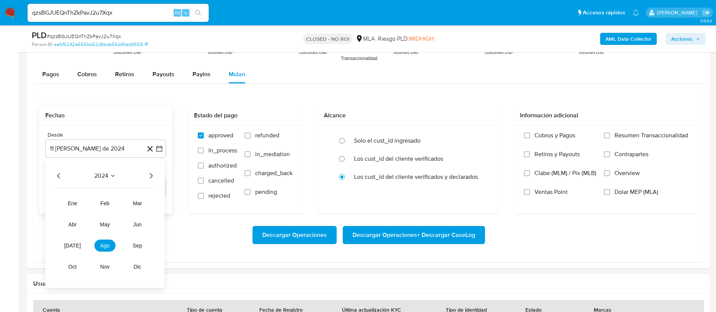
click at [149, 175] on icon "Año siguiente" at bounding box center [150, 175] width 9 height 9
click at [141, 220] on button "jun" at bounding box center [137, 224] width 21 height 12
click at [58, 177] on icon "Mes anterior" at bounding box center [58, 175] width 9 height 9
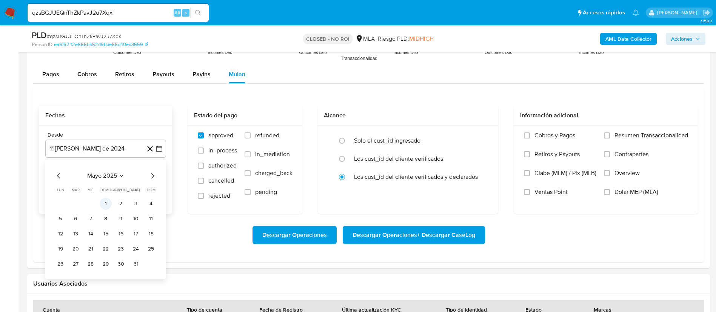
click at [109, 201] on button "1" at bounding box center [106, 204] width 12 height 12
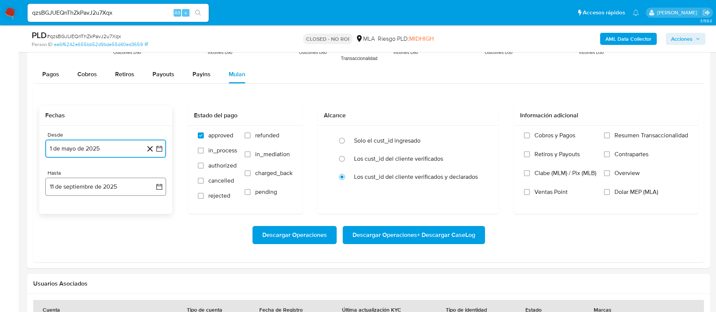
click at [155, 184] on button "11 de septiembre de 2025" at bounding box center [105, 187] width 121 height 18
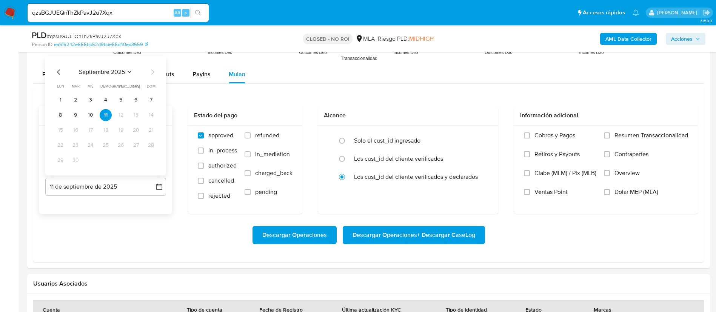
click at [56, 72] on icon "Mes anterior" at bounding box center [58, 72] width 9 height 9
click at [144, 162] on tr "25 26 27 28 29 30 31" at bounding box center [105, 160] width 103 height 12
click at [149, 161] on button "31" at bounding box center [151, 160] width 12 height 12
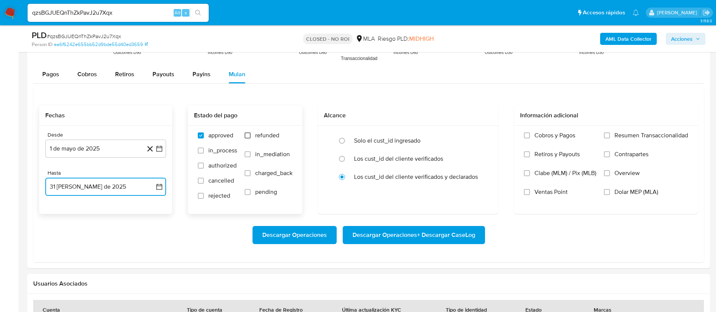
click at [244, 136] on input "refunded" at bounding box center [247, 135] width 6 height 6
checkbox input "true"
click at [607, 190] on input "Dolar MEP (MLA)" at bounding box center [607, 192] width 6 height 6
click at [426, 233] on span "Descargar Operaciones + Descargar CaseLog" at bounding box center [413, 235] width 123 height 17
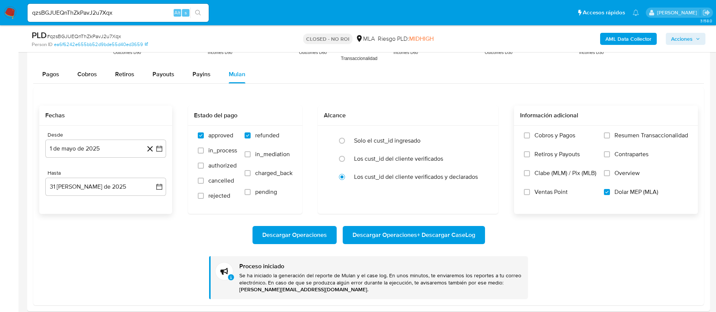
click at [135, 22] on div "qzsBGJUEQnThZkPavJ2u7Xqx Alt s" at bounding box center [118, 13] width 181 height 18
click at [132, 13] on input "qzsBGJUEQnThZkPavJ2u7Xqx" at bounding box center [118, 13] width 181 height 10
paste input "OFKgARm6Izui4ZGoqHoPDMCR"
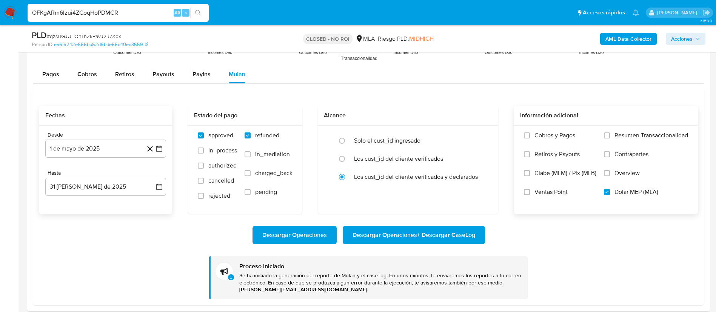
type input "OFKgARm6Izui4ZGoqHoPDMCR"
click at [195, 8] on button "search-icon" at bounding box center [197, 13] width 15 height 11
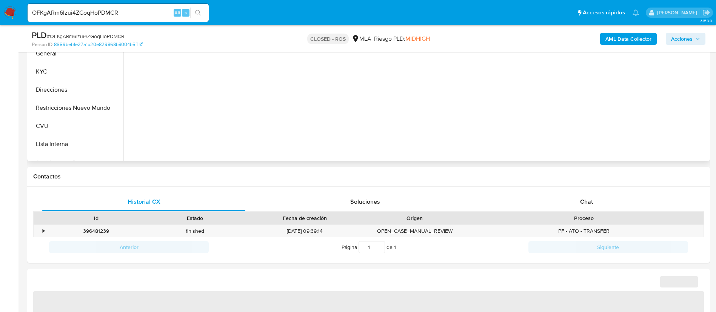
scroll to position [226, 0]
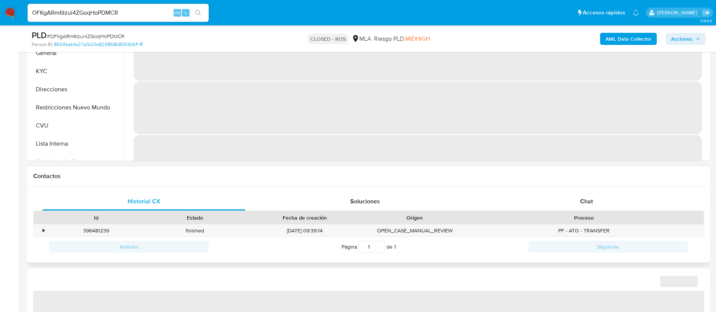
select select "10"
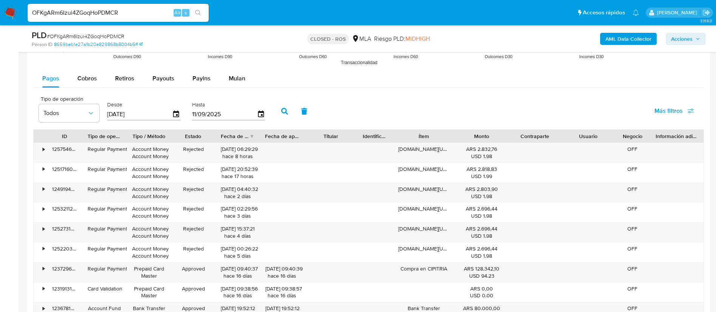
scroll to position [730, 0]
click at [237, 84] on div "Mulan" at bounding box center [237, 80] width 17 height 18
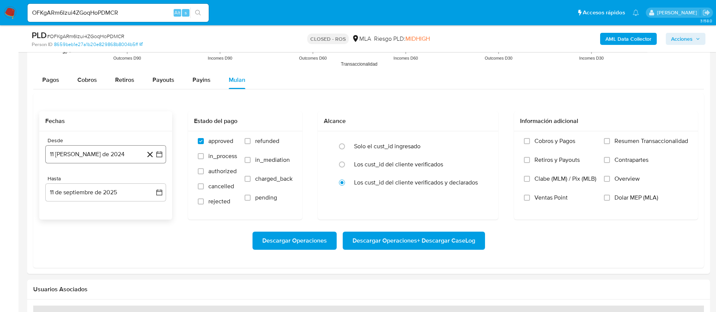
click at [162, 157] on icon "button" at bounding box center [159, 155] width 8 height 8
click at [115, 178] on span "agosto 2024" at bounding box center [102, 182] width 34 height 8
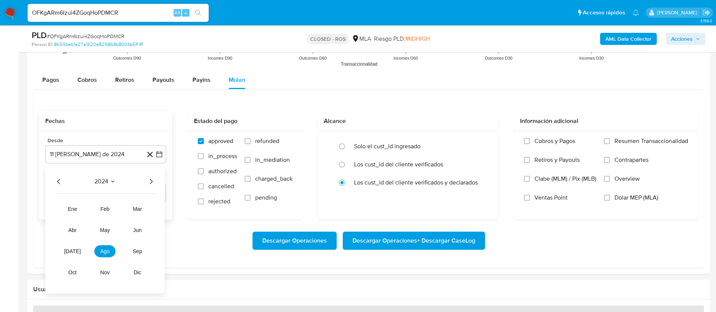
click at [152, 179] on icon "Año siguiente" at bounding box center [150, 181] width 9 height 9
click at [111, 232] on button "may" at bounding box center [104, 230] width 21 height 12
click at [108, 213] on button "1" at bounding box center [106, 209] width 12 height 12
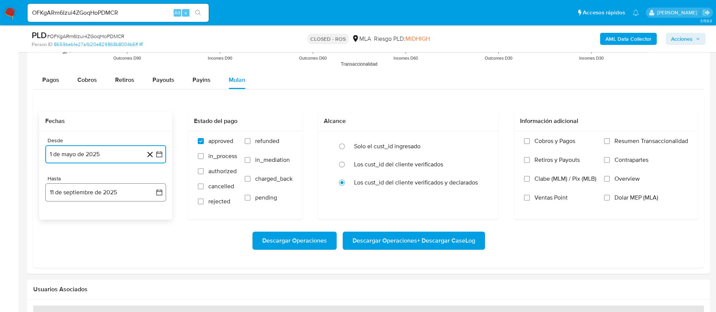
click at [158, 192] on icon "button" at bounding box center [159, 193] width 8 height 8
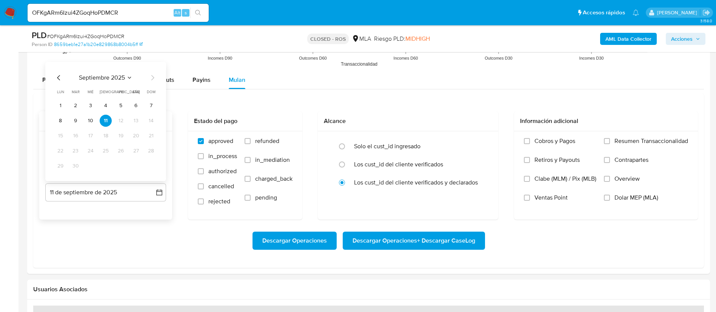
click at [58, 78] on icon "Mes anterior" at bounding box center [58, 77] width 9 height 9
click at [148, 169] on button "31" at bounding box center [151, 166] width 12 height 12
click at [254, 144] on label "refunded" at bounding box center [268, 146] width 48 height 19
click at [251, 144] on input "refunded" at bounding box center [247, 141] width 6 height 6
checkbox input "true"
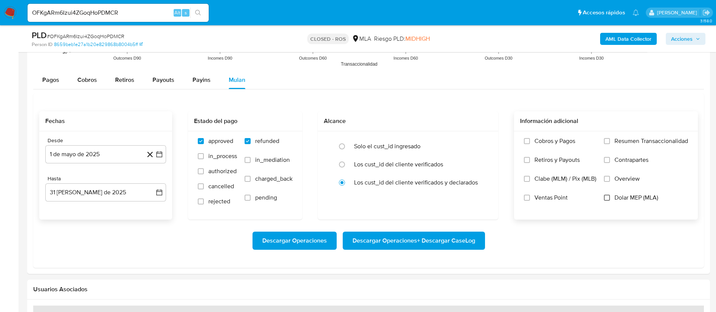
click at [609, 195] on input "Dolar MEP (MLA)" at bounding box center [607, 198] width 6 height 6
click at [449, 237] on span "Descargar Operaciones + Descargar CaseLog" at bounding box center [413, 240] width 123 height 17
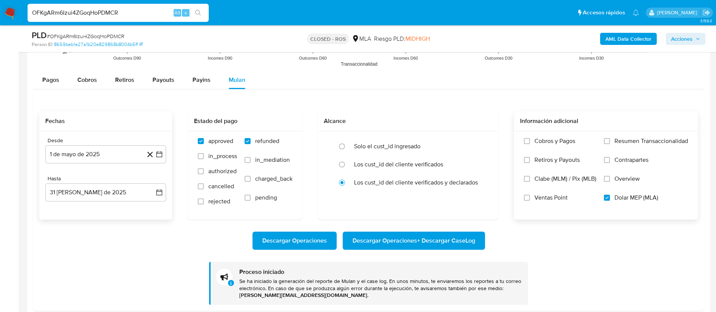
click at [151, 15] on input "OFKgARm6Izui4ZGoqHoPDMCR" at bounding box center [118, 13] width 181 height 10
paste input "fSxzHVU3IBujHJZY7E6V3GQd"
type input "fSxzHVU3IBujHJZY7E6V3GQd"
click at [196, 12] on icon "search-icon" at bounding box center [198, 13] width 6 height 6
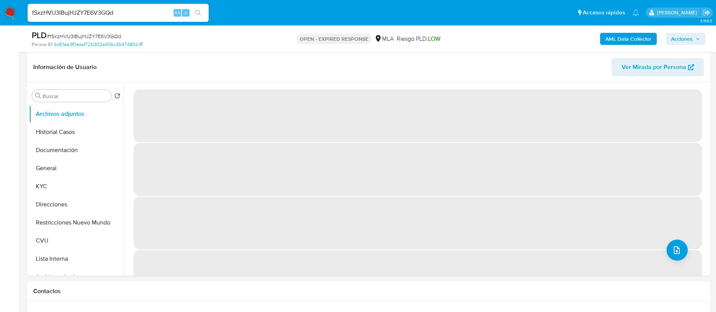
select select "10"
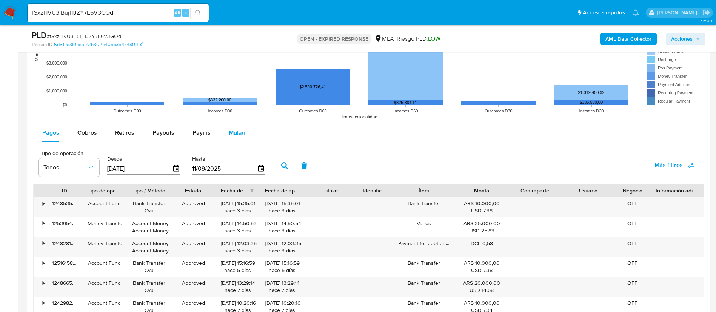
click at [248, 133] on button "Mulan" at bounding box center [237, 133] width 35 height 18
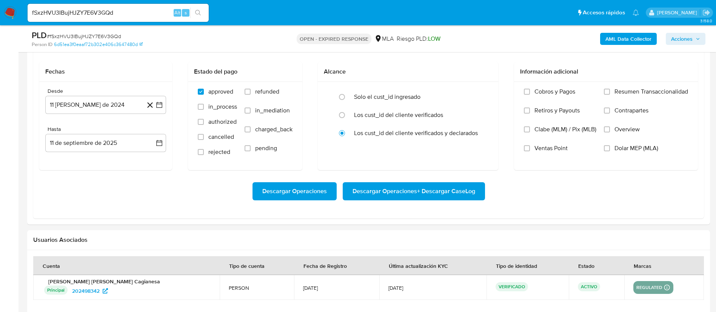
scroll to position [792, 0]
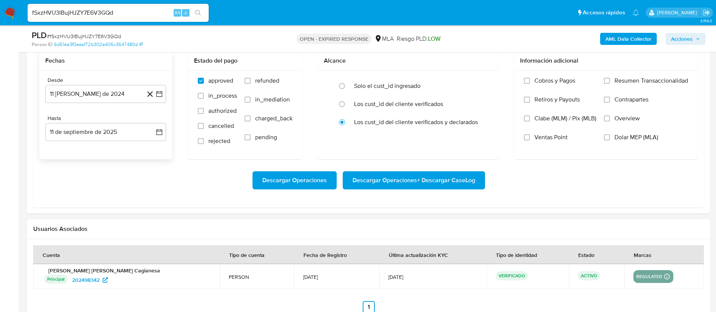
click at [168, 93] on div "Desde 11 [PERSON_NAME] de 2024 [DATE] Hasta 11 de septiembre de 2025 [DATE]" at bounding box center [105, 115] width 133 height 88
click at [162, 94] on icon "button" at bounding box center [159, 94] width 6 height 6
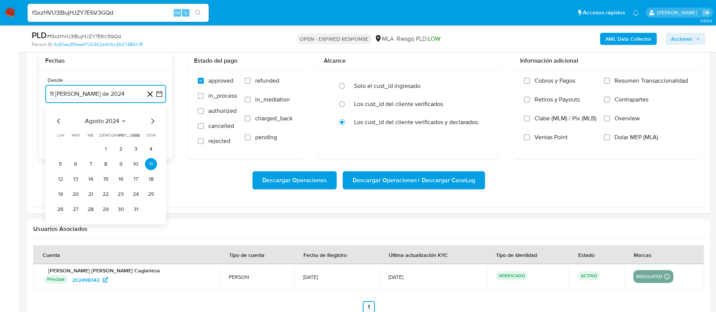
click at [111, 121] on span "agosto 2024" at bounding box center [102, 121] width 34 height 8
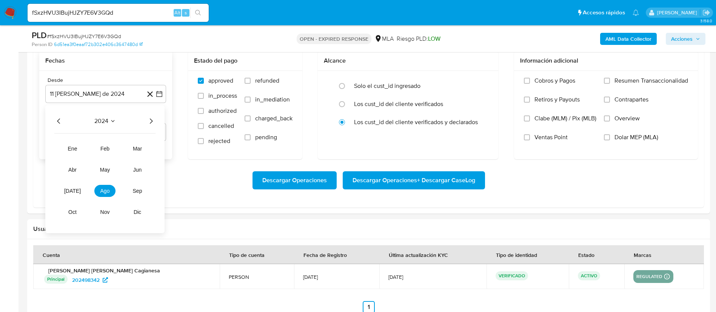
click at [154, 120] on icon "Año siguiente" at bounding box center [150, 121] width 9 height 9
click at [106, 174] on button "may" at bounding box center [104, 170] width 21 height 12
click at [109, 151] on button "1" at bounding box center [106, 149] width 12 height 12
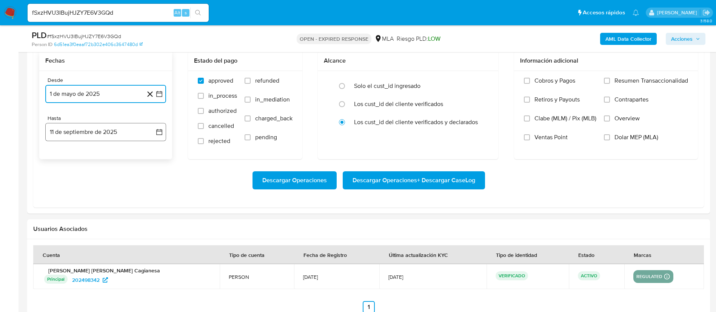
click at [154, 134] on button "11 de septiembre de 2025" at bounding box center [105, 132] width 121 height 18
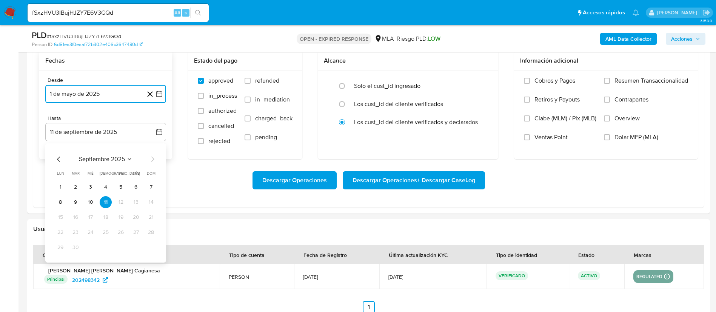
click at [58, 163] on icon "Mes anterior" at bounding box center [58, 159] width 9 height 9
click at [153, 244] on button "31" at bounding box center [151, 247] width 12 height 12
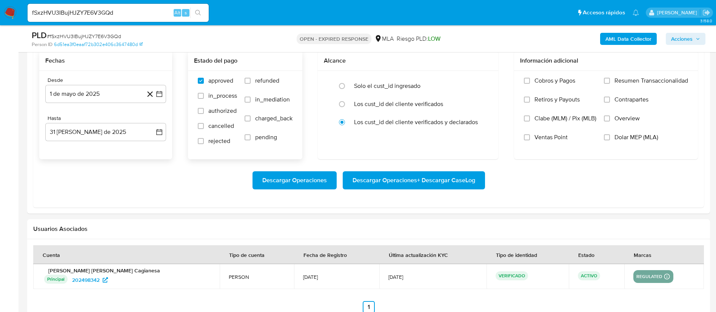
click at [254, 81] on label "refunded" at bounding box center [268, 86] width 48 height 19
click at [251, 81] on input "refunded" at bounding box center [247, 81] width 6 height 6
checkbox input "true"
click at [624, 137] on span "Dolar MEP (MLA)" at bounding box center [636, 138] width 44 height 8
click at [610, 137] on input "Dolar MEP (MLA)" at bounding box center [607, 137] width 6 height 6
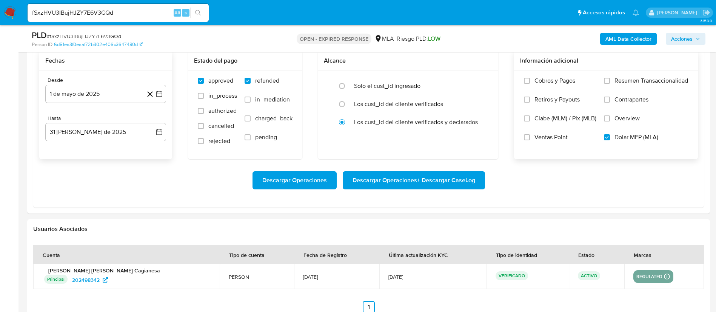
click at [445, 177] on span "Descargar Operaciones + Descargar CaseLog" at bounding box center [413, 180] width 123 height 17
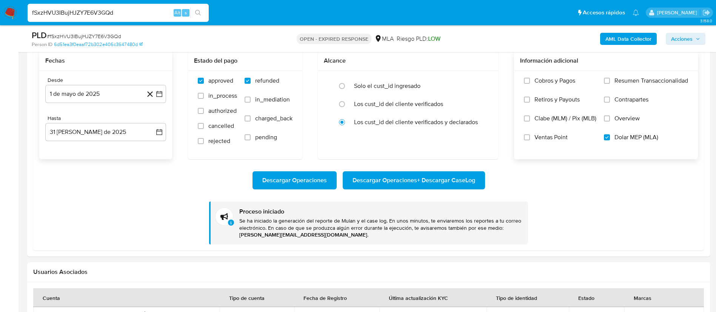
click at [159, 13] on input "fSxzHVU3IBujHJZY7E6V3GQd" at bounding box center [118, 13] width 181 height 10
paste input "a3lZ2TorPHQzLuaHc2su97yF"
type input "a3lZ2TorPHQzLuaHc2su97yF"
click at [198, 5] on div "a3lZ2TorPHQzLuaHc2su97yF Alt s" at bounding box center [118, 13] width 181 height 18
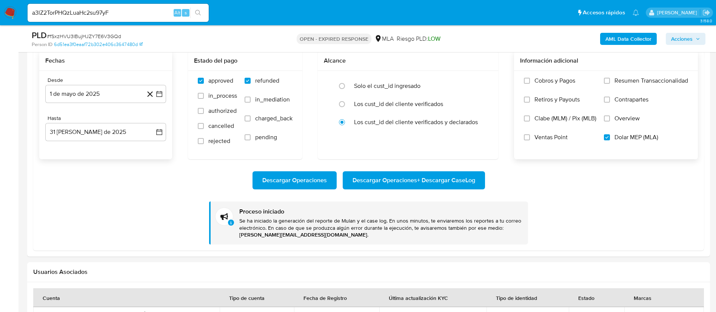
click at [199, 8] on button "search-icon" at bounding box center [197, 13] width 15 height 11
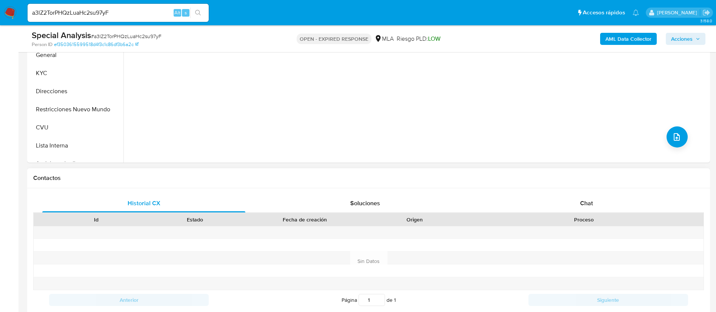
select select "10"
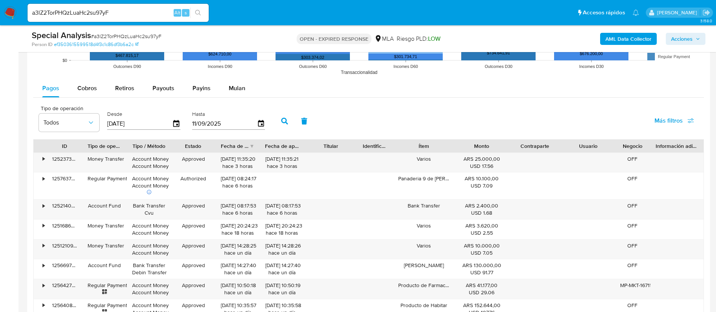
scroll to position [792, 0]
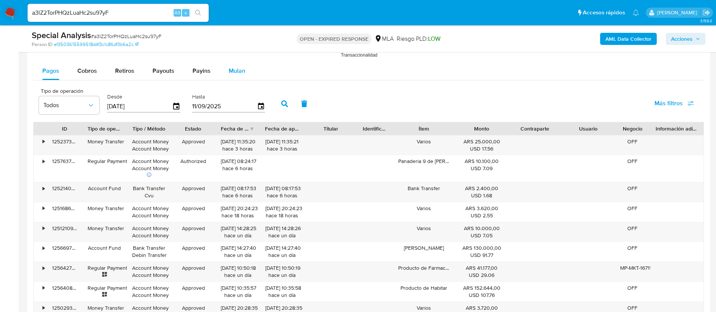
click at [233, 72] on span "Mulan" at bounding box center [237, 70] width 17 height 9
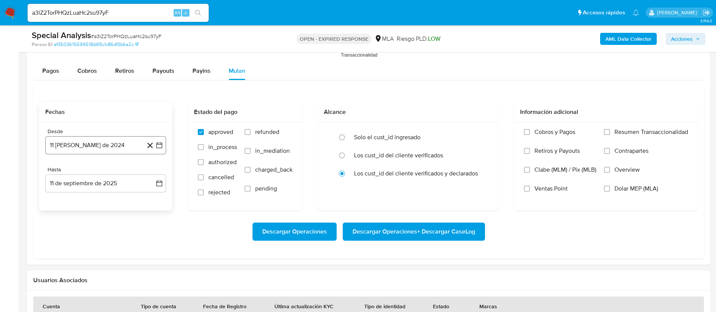
click at [155, 147] on button "11 [PERSON_NAME] de 2024" at bounding box center [105, 145] width 121 height 18
click at [120, 169] on button "agosto 2024" at bounding box center [106, 173] width 42 height 8
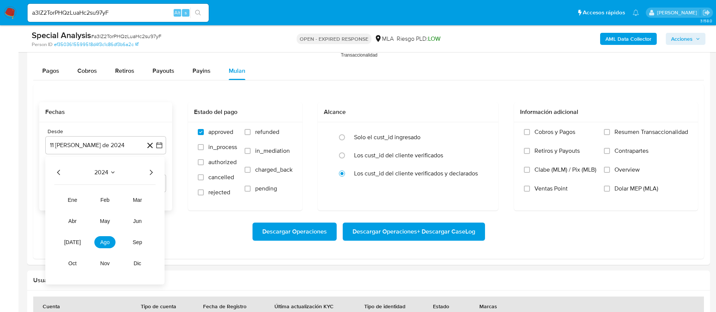
click at [151, 172] on icon "Año siguiente" at bounding box center [150, 172] width 9 height 9
click at [116, 219] on tr "ene feb mar abr may jun [DATE] ago sep oct nov dic" at bounding box center [105, 231] width 86 height 75
click at [112, 219] on button "may" at bounding box center [104, 221] width 21 height 12
click at [112, 200] on tr "1 2 3 4" at bounding box center [105, 200] width 103 height 12
click at [107, 201] on button "1" at bounding box center [106, 200] width 12 height 12
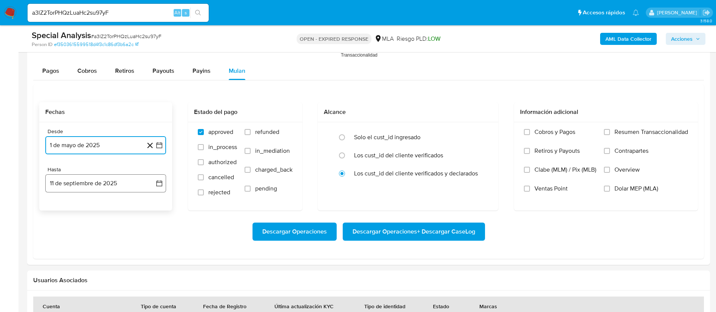
click at [160, 181] on icon "button" at bounding box center [159, 184] width 8 height 8
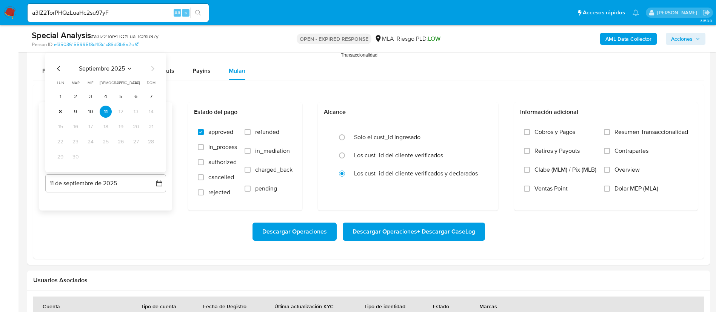
click at [58, 60] on div "septiembre 2025 septiembre 2025 lun lunes mar martes mié miércoles jue jueves v…" at bounding box center [105, 112] width 121 height 119
click at [59, 66] on icon "Mes anterior" at bounding box center [58, 68] width 9 height 9
click at [149, 155] on button "31" at bounding box center [151, 157] width 12 height 12
click at [260, 132] on span "refunded" at bounding box center [267, 132] width 24 height 8
click at [251, 132] on input "refunded" at bounding box center [247, 132] width 6 height 6
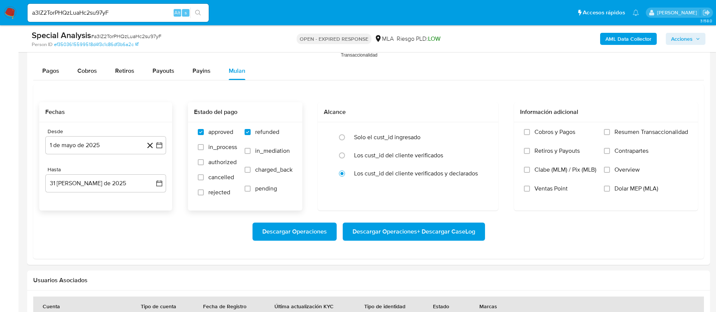
checkbox input "true"
click at [616, 185] on span "Dolar MEP (MLA)" at bounding box center [636, 189] width 44 height 8
click at [610, 186] on input "Dolar MEP (MLA)" at bounding box center [607, 189] width 6 height 6
click at [436, 233] on span "Descargar Operaciones + Descargar CaseLog" at bounding box center [413, 231] width 123 height 17
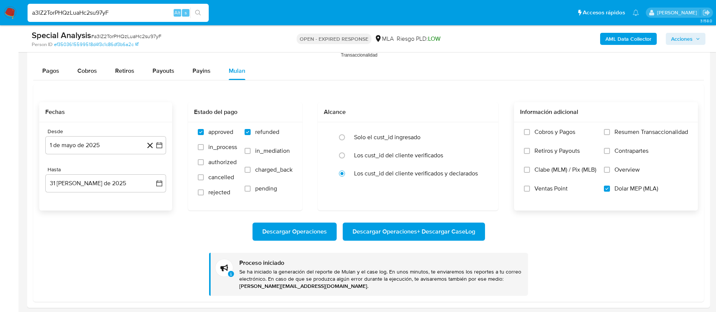
click at [164, 15] on input "a3lZ2TorPHQzLuaHc2su97yF" at bounding box center [118, 13] width 181 height 10
paste input "4NJimSBL3BeGnUoNoua0Bjxt"
type input "4NJimSBL3BeGnUoNoua0Bjxt"
click at [190, 12] on button "search-icon" at bounding box center [197, 13] width 15 height 11
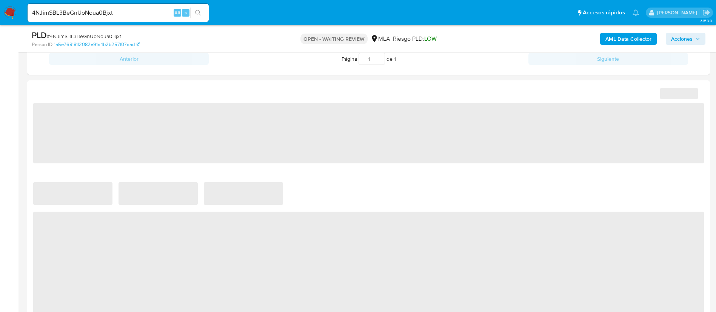
select select "10"
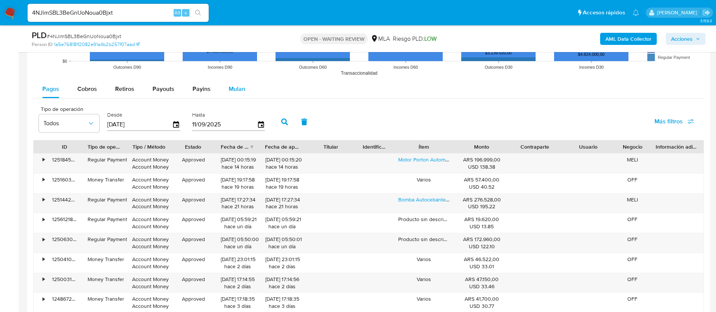
click at [229, 88] on span "Mulan" at bounding box center [237, 89] width 17 height 9
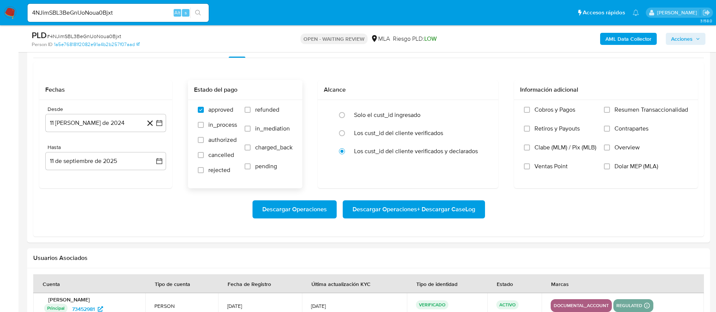
scroll to position [792, 0]
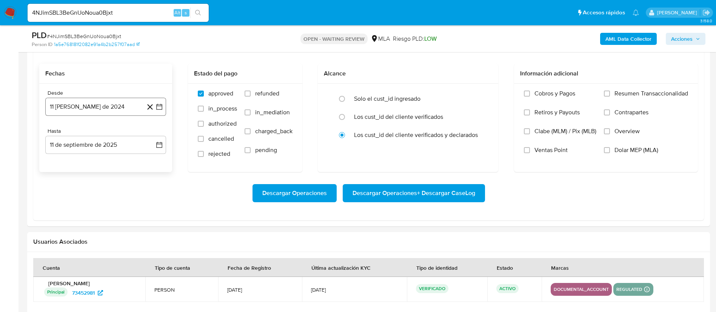
click at [160, 110] on icon "button" at bounding box center [159, 107] width 8 height 8
click at [116, 134] on span "agosto 2024" at bounding box center [102, 134] width 34 height 8
click at [151, 134] on icon "Año siguiente" at bounding box center [150, 133] width 9 height 9
click at [112, 185] on button "may" at bounding box center [104, 183] width 21 height 12
click at [105, 160] on button "1" at bounding box center [106, 162] width 12 height 12
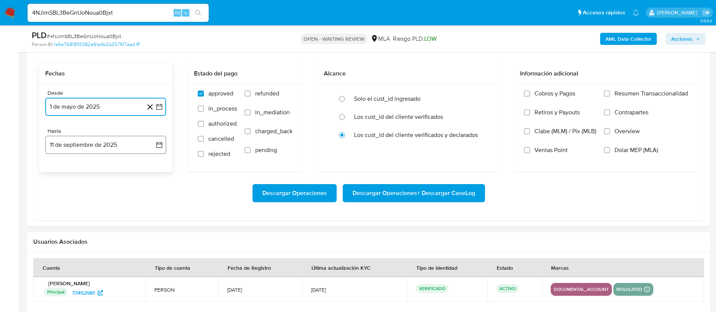
click at [157, 143] on icon "button" at bounding box center [159, 145] width 8 height 8
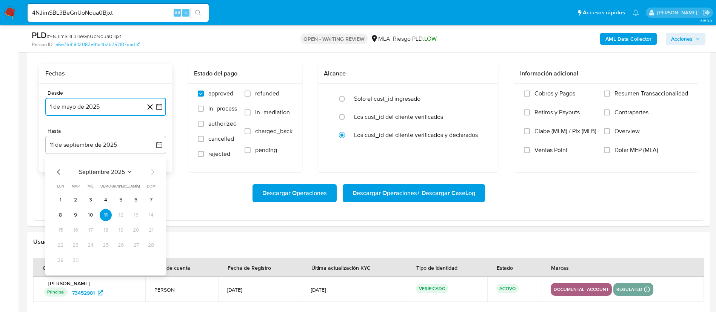
click at [54, 174] on icon "Mes anterior" at bounding box center [58, 172] width 9 height 9
click at [150, 261] on button "31" at bounding box center [151, 260] width 12 height 12
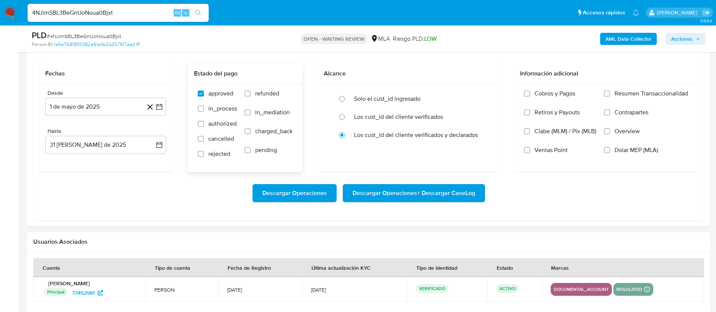
click at [260, 98] on label "refunded" at bounding box center [268, 99] width 48 height 19
click at [251, 97] on input "refunded" at bounding box center [247, 94] width 6 height 6
checkbox input "true"
click at [600, 151] on div "Cobros y Pagos Retiros y Payouts Clabe (MLM) / Pix (MLB) Ventas Point Resumen T…" at bounding box center [606, 127] width 172 height 75
click at [604, 152] on div "Cobros y Pagos Retiros y Payouts Clabe (MLM) / Pix (MLB) Ventas Point Resumen T…" at bounding box center [606, 127] width 172 height 75
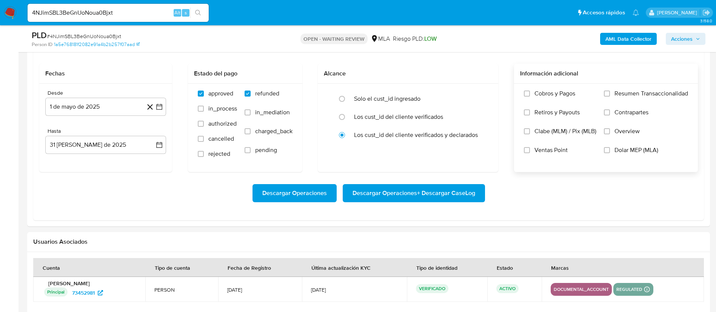
click at [610, 149] on label "Dolar MEP (MLA)" at bounding box center [646, 155] width 84 height 19
click at [610, 149] on input "Dolar MEP (MLA)" at bounding box center [607, 150] width 6 height 6
click at [455, 185] on span "Descargar Operaciones + Descargar CaseLog" at bounding box center [413, 193] width 123 height 17
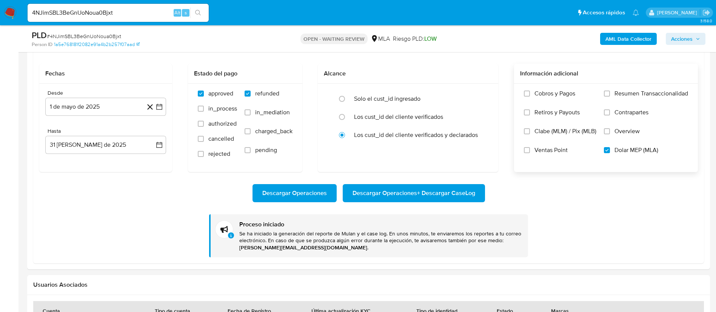
click at [157, 14] on input "4NJimSBL3BeGnUoNoua0Bjxt" at bounding box center [118, 13] width 181 height 10
paste input "Gc5K5DjnbBzna7yAMBVxmSxg"
type input "Gc5K5DjnbBzna7yAMBVxmSxg"
click at [187, 14] on div "s" at bounding box center [186, 13] width 8 height 8
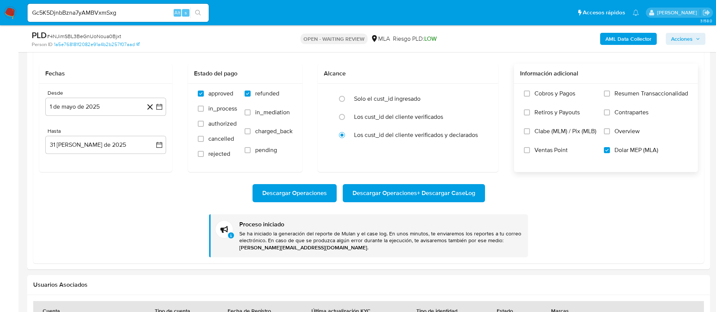
click at [195, 15] on icon "search-icon" at bounding box center [198, 13] width 6 height 6
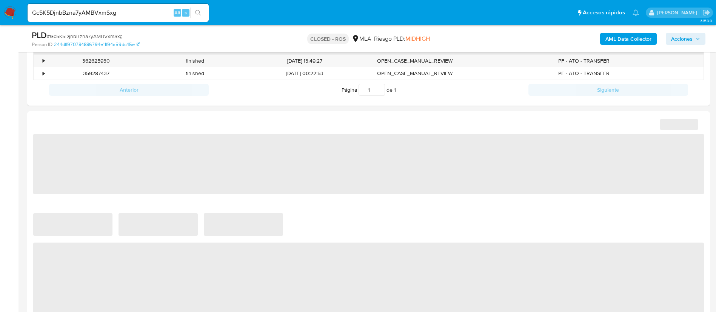
select select "10"
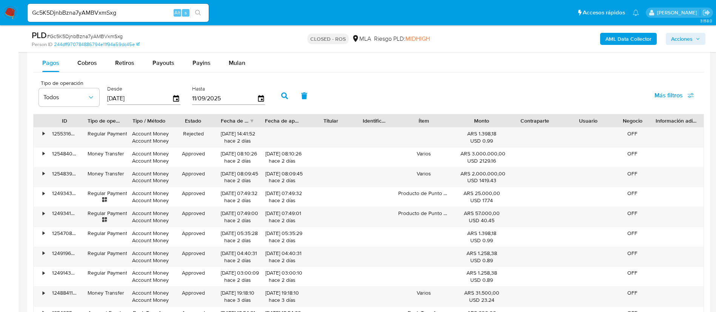
scroll to position [736, 0]
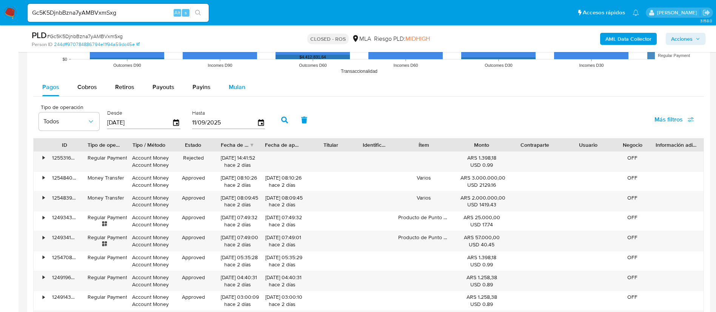
click at [239, 91] on span "Mulan" at bounding box center [237, 87] width 17 height 9
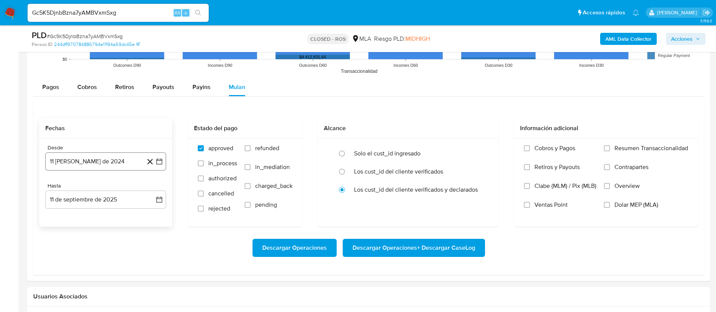
click at [163, 160] on button "11 [PERSON_NAME] de 2024" at bounding box center [105, 161] width 121 height 18
click at [121, 188] on icon "Seleccionar mes y año" at bounding box center [124, 189] width 6 height 6
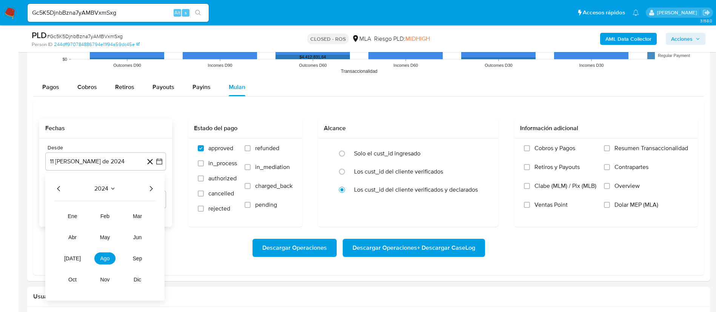
click at [151, 188] on icon "Año siguiente" at bounding box center [151, 188] width 3 height 5
click at [109, 236] on span "may" at bounding box center [105, 237] width 10 height 6
click at [106, 216] on button "1" at bounding box center [106, 217] width 12 height 12
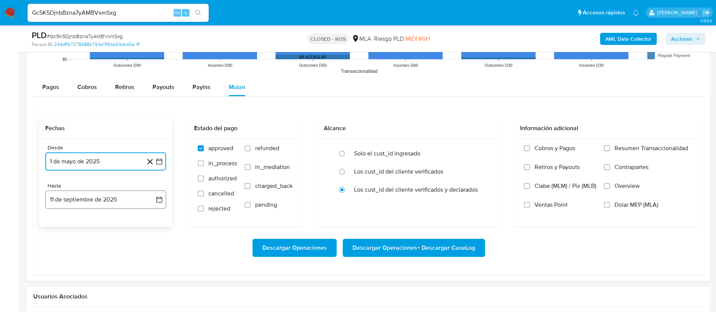
click at [163, 194] on button "11 de septiembre de 2025" at bounding box center [105, 200] width 121 height 18
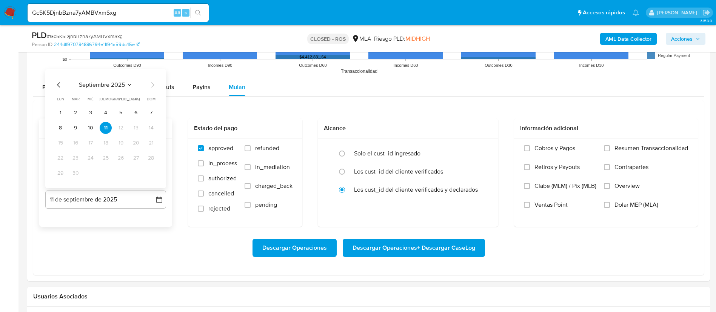
click at [58, 81] on icon "Mes anterior" at bounding box center [58, 84] width 9 height 9
click at [147, 177] on button "31" at bounding box center [151, 173] width 12 height 12
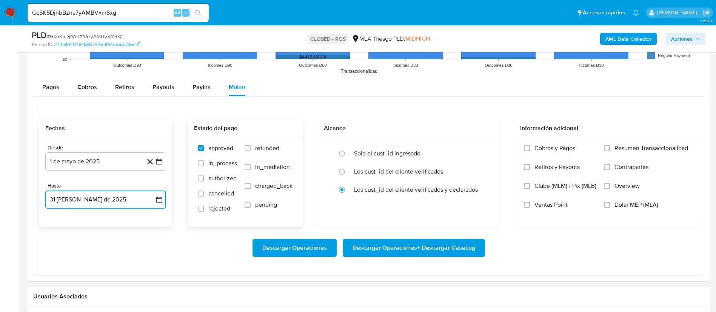
drag, startPoint x: 248, startPoint y: 151, endPoint x: 267, endPoint y: 154, distance: 19.1
click at [253, 152] on label "refunded" at bounding box center [268, 154] width 48 height 19
click at [251, 151] on input "refunded" at bounding box center [247, 148] width 6 height 6
checkbox input "true"
click at [626, 208] on span "Dolar MEP (MLA)" at bounding box center [636, 205] width 44 height 8
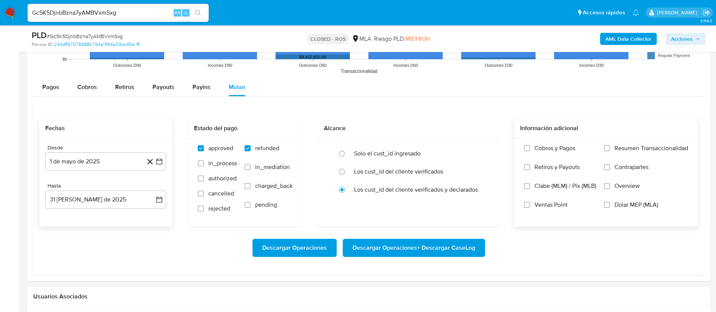
click at [610, 208] on input "Dolar MEP (MLA)" at bounding box center [607, 205] width 6 height 6
click at [426, 244] on span "Descargar Operaciones + Descargar CaseLog" at bounding box center [413, 248] width 123 height 17
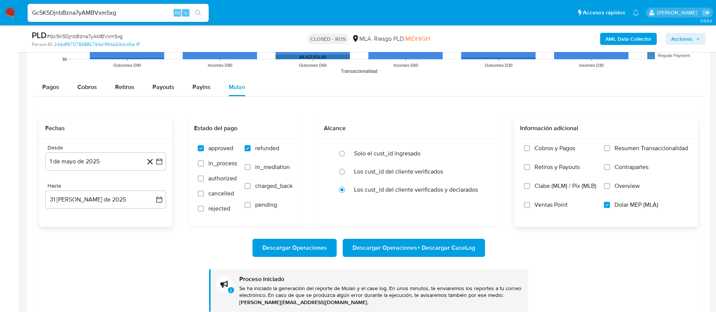
click at [158, 9] on input "Gc5K5DjnbBzna7yAMBVxmSxg" at bounding box center [118, 13] width 181 height 10
paste input "22x6RO1STBjrGTxAgJ20AeqZ"
type input "22x6RO1STBjrGTxAgJ20AeqZ"
click at [197, 19] on div "22x6RO1STBjrGTxAgJ20AeqZ Alt s" at bounding box center [118, 13] width 181 height 18
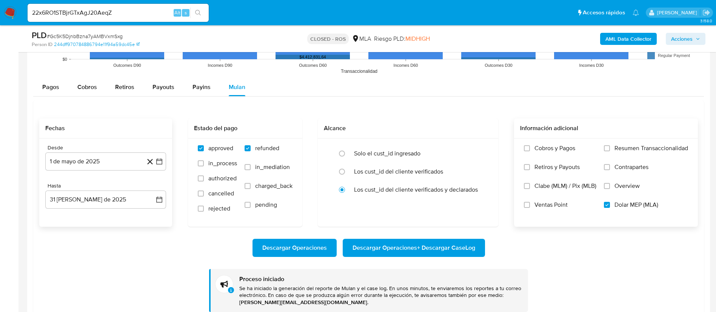
click at [197, 14] on icon "search-icon" at bounding box center [198, 13] width 6 height 6
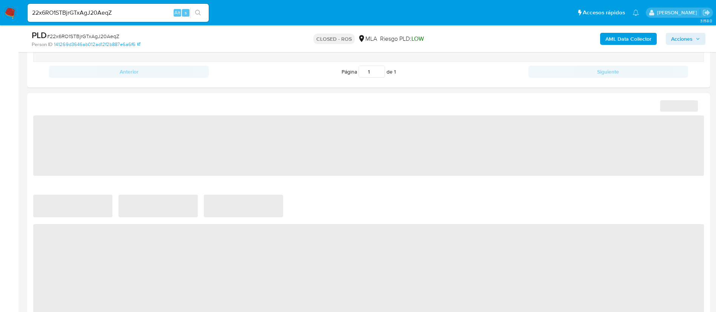
select select "10"
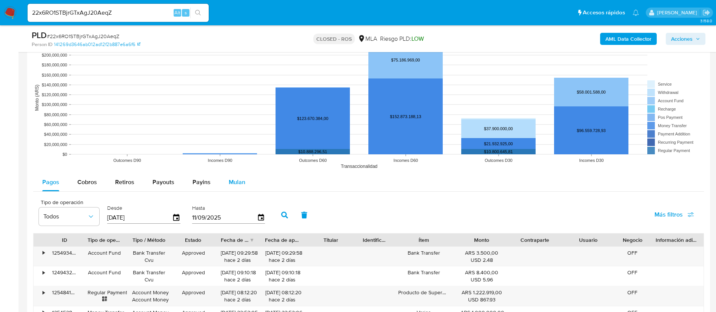
click at [248, 188] on button "Mulan" at bounding box center [237, 182] width 35 height 18
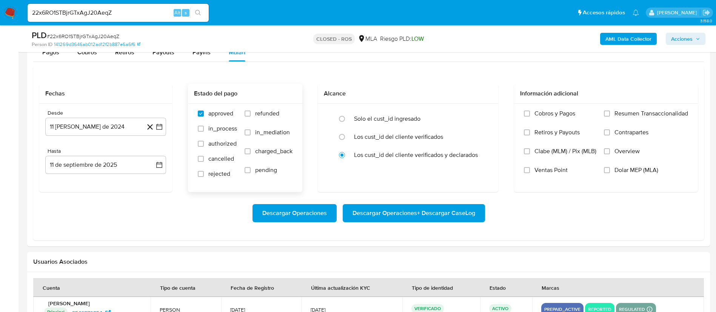
scroll to position [792, 0]
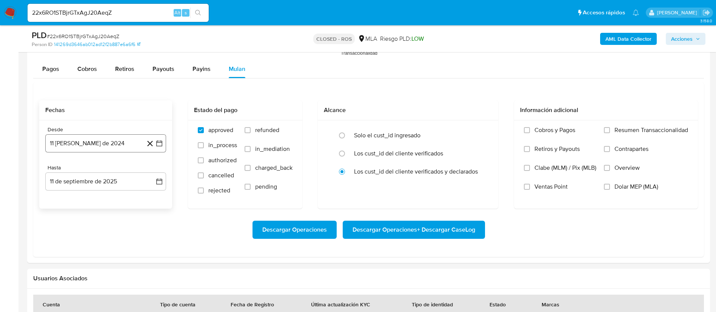
click at [162, 144] on icon "button" at bounding box center [159, 144] width 8 height 8
click at [112, 169] on span "agosto 2024" at bounding box center [102, 171] width 34 height 8
click at [151, 169] on icon "Año siguiente" at bounding box center [150, 170] width 9 height 9
click at [112, 218] on button "may" at bounding box center [104, 219] width 21 height 12
click at [107, 196] on button "1" at bounding box center [106, 198] width 12 height 12
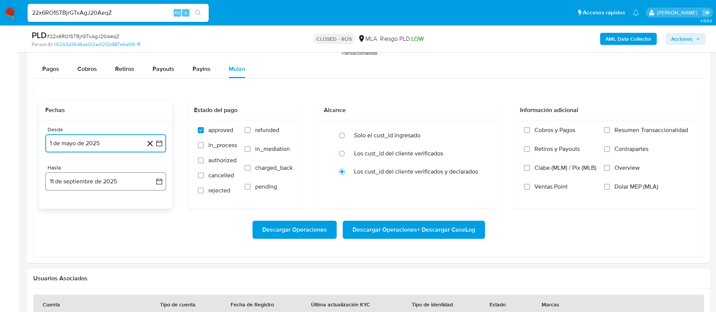
click at [158, 180] on icon "button" at bounding box center [159, 182] width 8 height 8
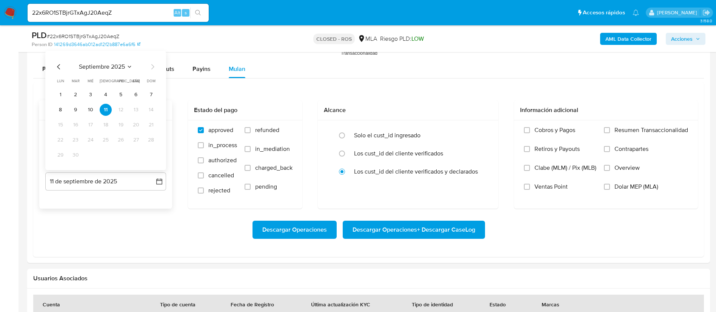
click at [58, 68] on icon "Mes anterior" at bounding box center [58, 66] width 9 height 9
click at [149, 155] on button "31" at bounding box center [151, 155] width 12 height 12
click at [259, 126] on span "refunded" at bounding box center [267, 130] width 24 height 8
click at [251, 127] on input "refunded" at bounding box center [247, 130] width 6 height 6
checkbox input "true"
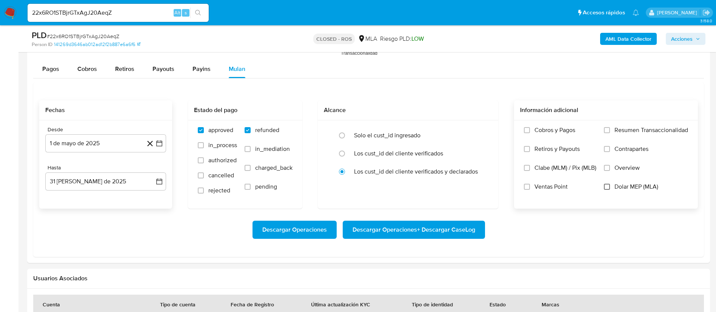
click at [605, 187] on input "Dolar MEP (MLA)" at bounding box center [607, 187] width 6 height 6
click at [442, 230] on span "Descargar Operaciones + Descargar CaseLog" at bounding box center [413, 229] width 123 height 17
